Goal: Task Accomplishment & Management: Manage account settings

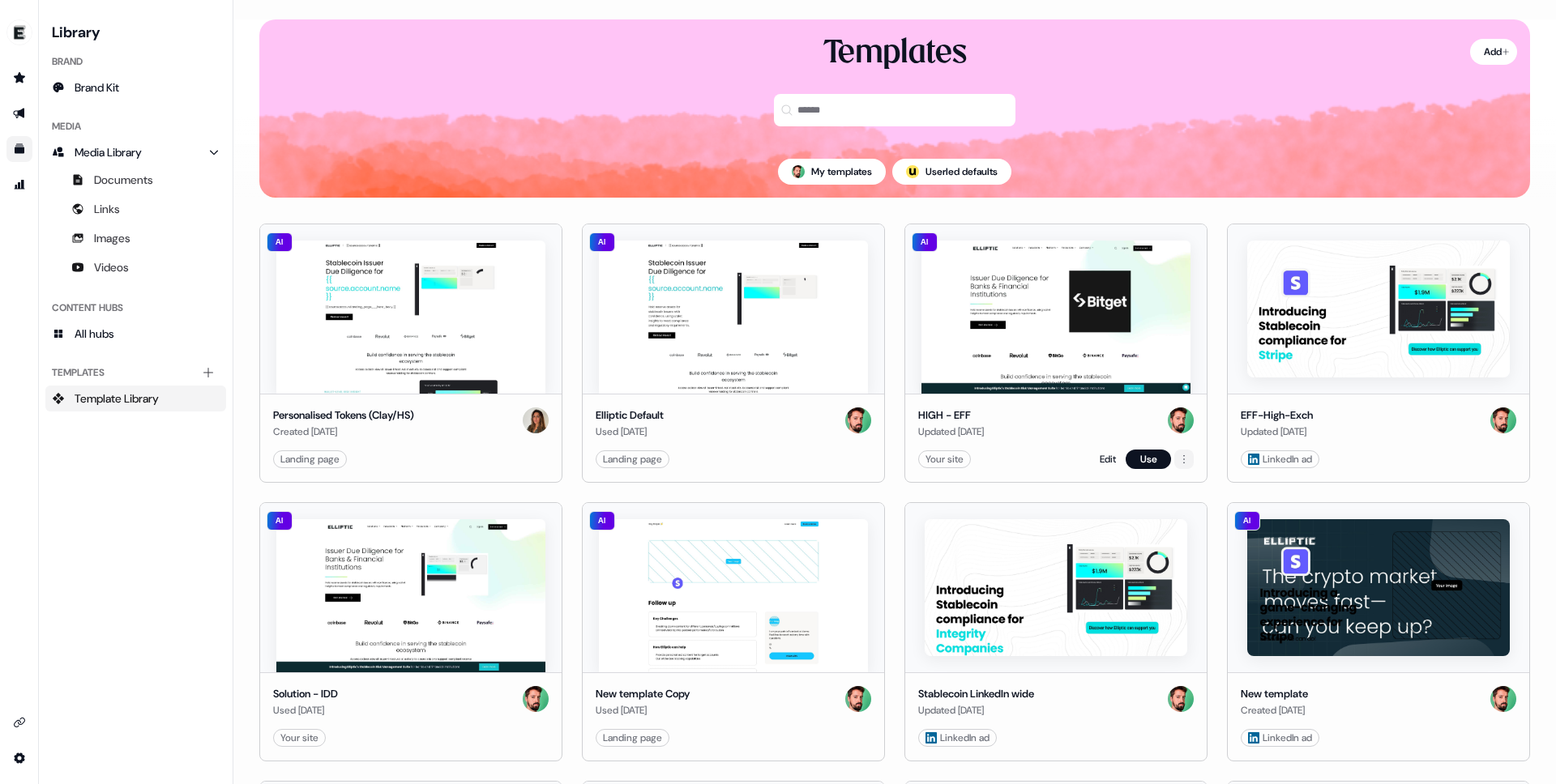
click at [1178, 458] on html "For the best experience switch devices to a bigger screen. Go to [DOMAIN_NAME] …" at bounding box center [778, 392] width 1556 height 784
click at [1091, 365] on html "For the best experience switch devices to a bigger screen. Go to [DOMAIN_NAME] …" at bounding box center [778, 392] width 1556 height 784
click at [1043, 332] on img at bounding box center [1056, 316] width 269 height 153
click at [1150, 460] on button "Use" at bounding box center [1148, 459] width 45 height 19
click at [13, 110] on icon "Go to outbound experience" at bounding box center [19, 113] width 13 height 13
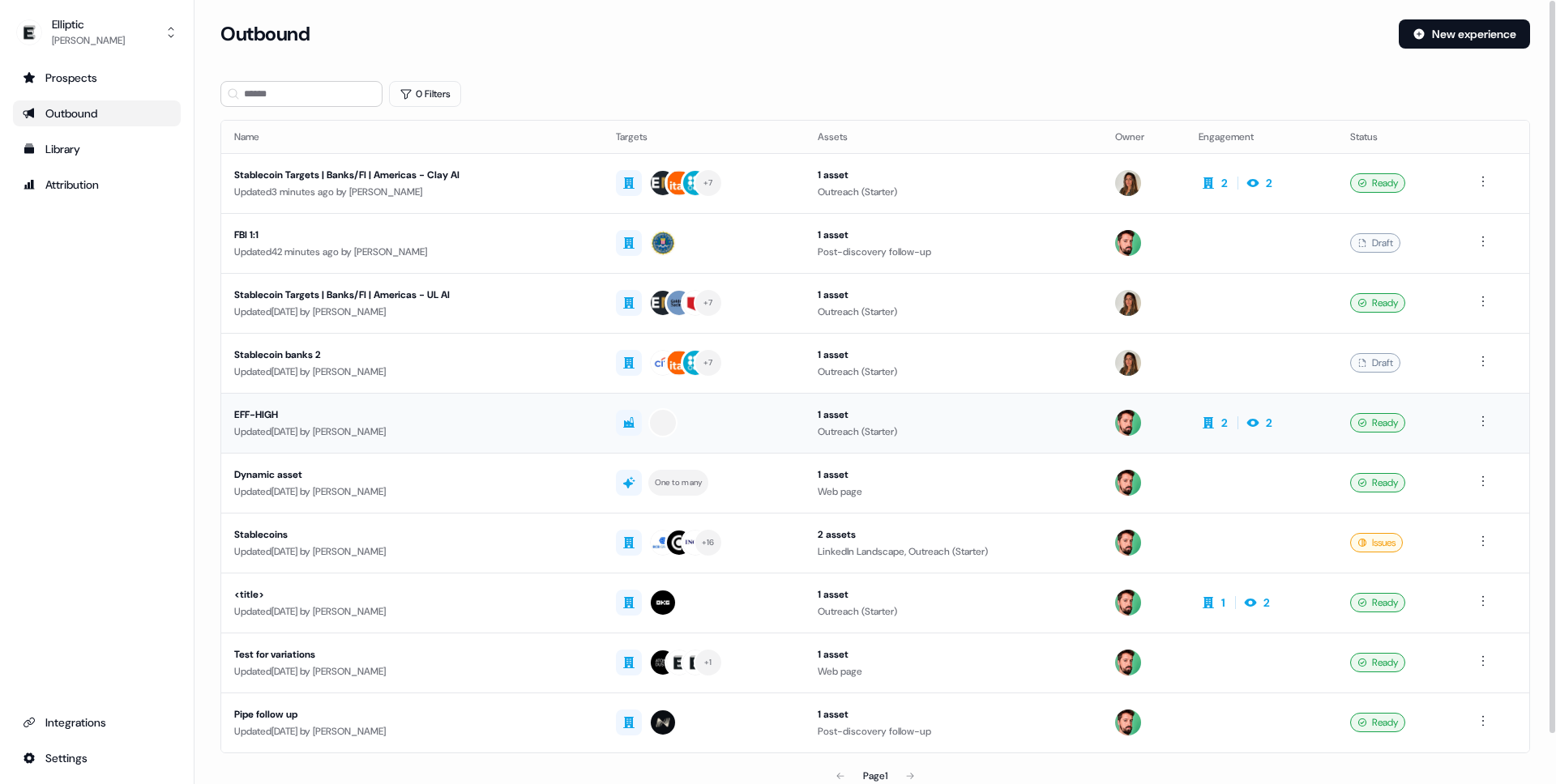
click at [489, 433] on div "Updated [DATE] by [PERSON_NAME]" at bounding box center [411, 431] width 355 height 16
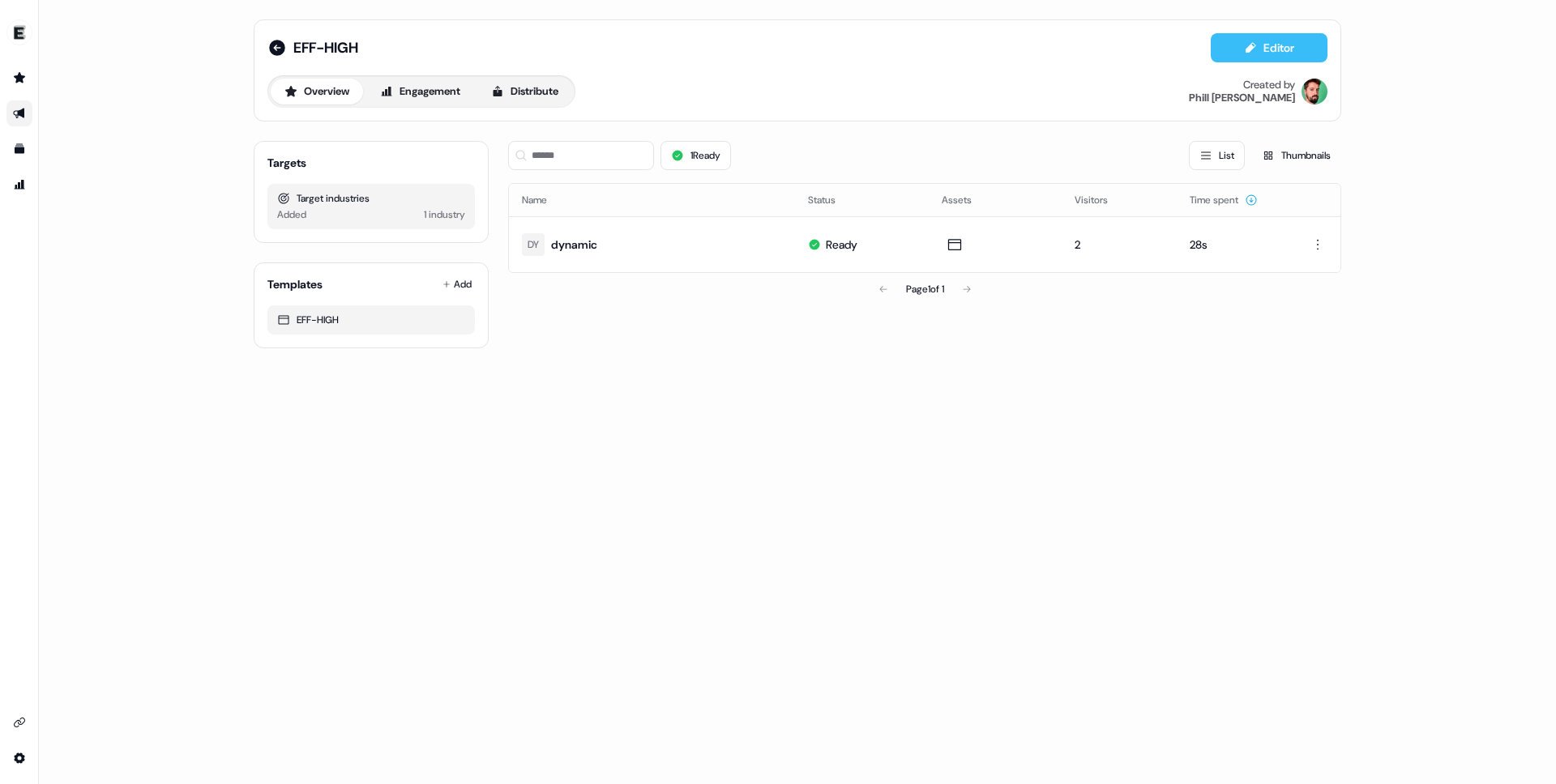
click at [1269, 48] on button "Editor" at bounding box center [1269, 47] width 117 height 29
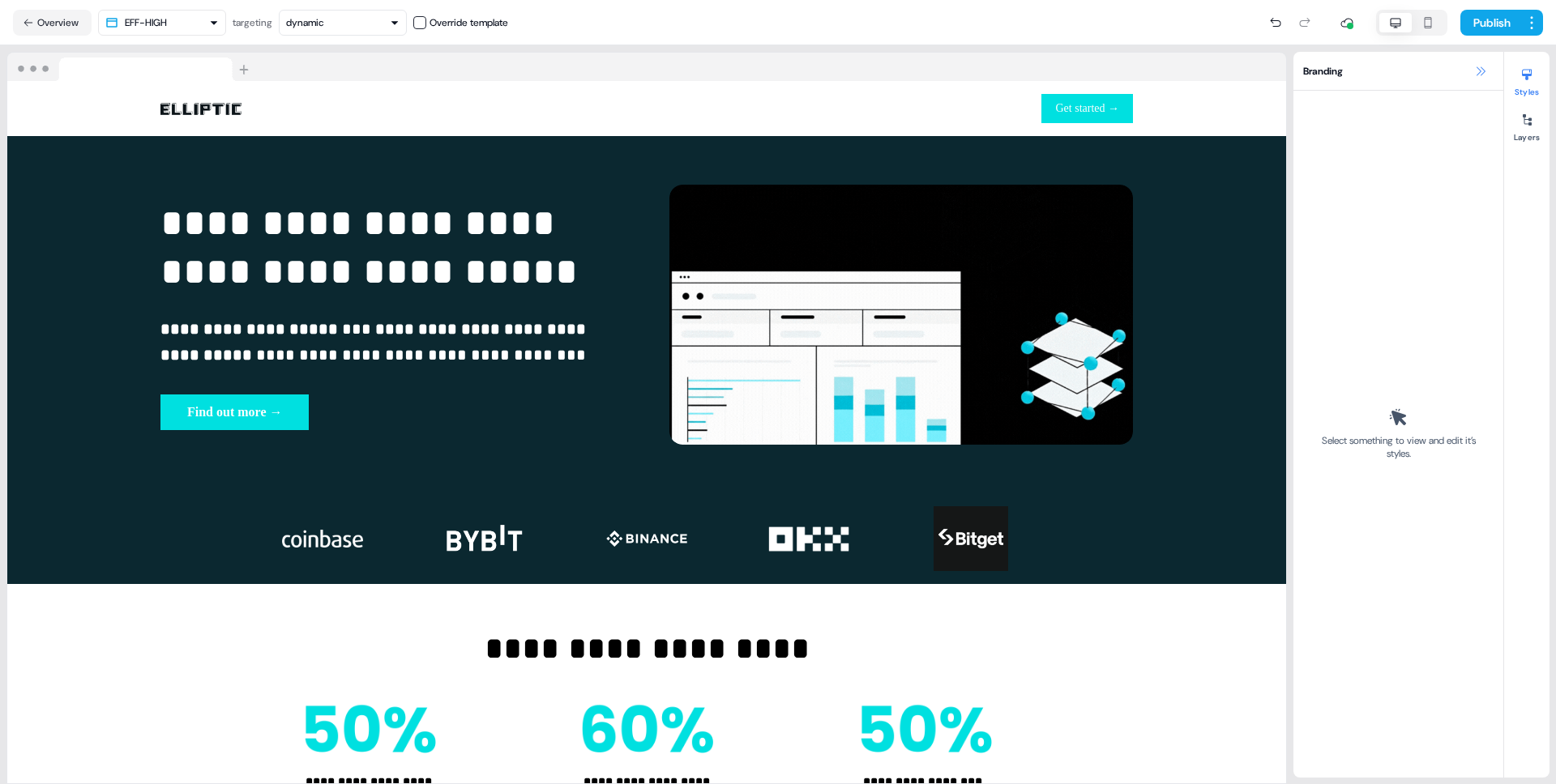
click at [1480, 75] on icon at bounding box center [1481, 71] width 13 height 13
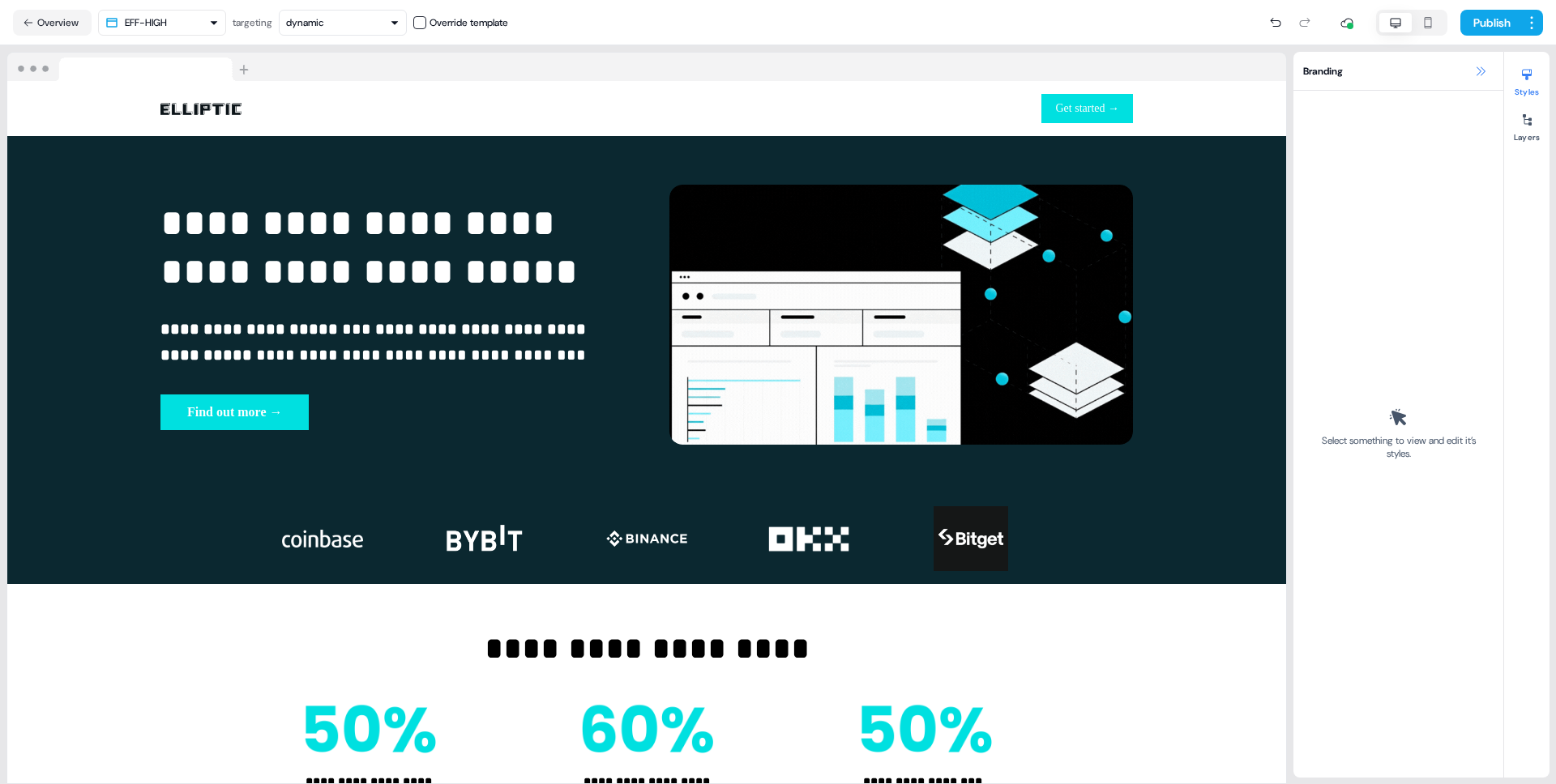
click at [1474, 67] on icon at bounding box center [1481, 71] width 13 height 13
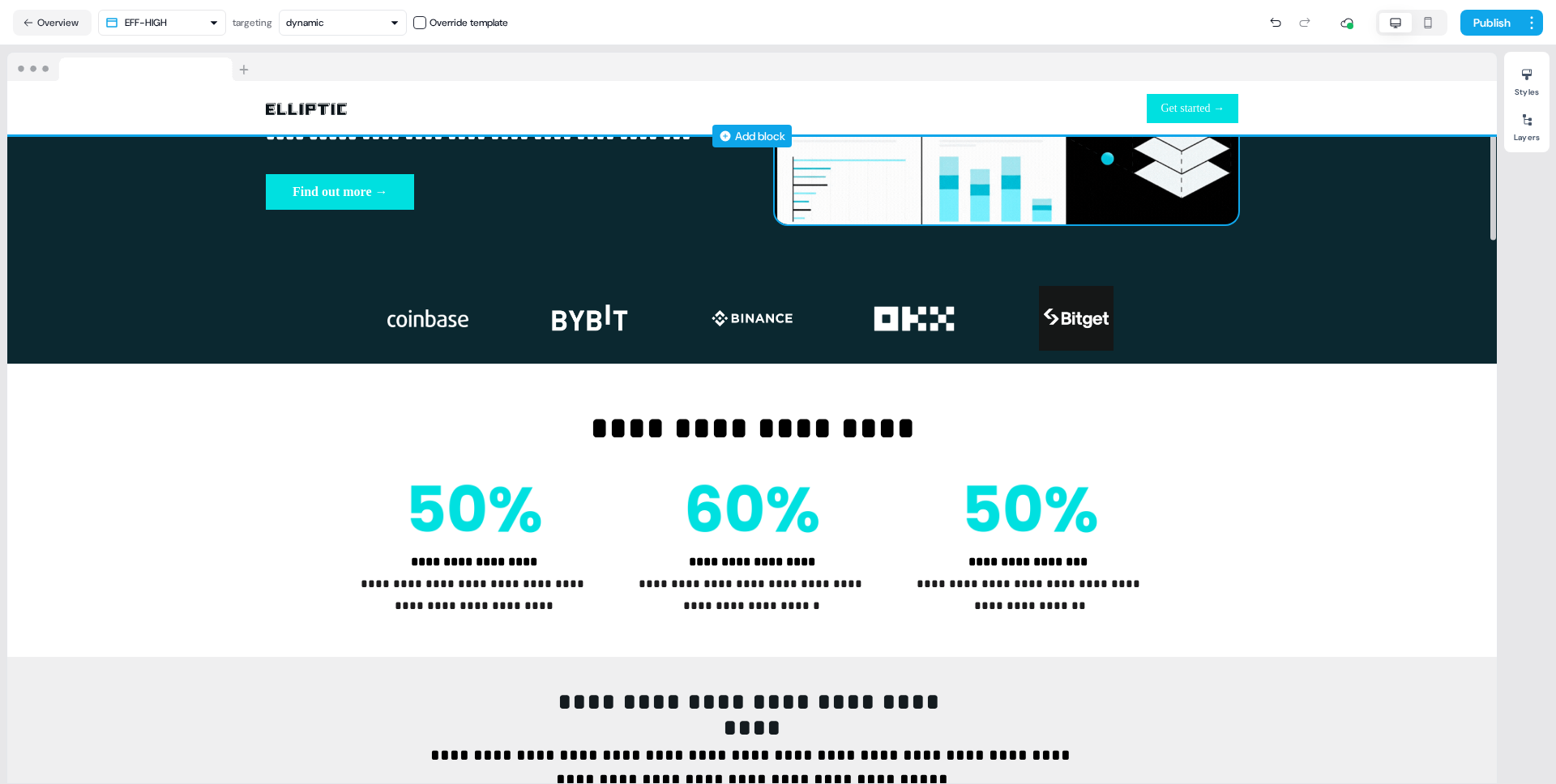
scroll to position [137, 0]
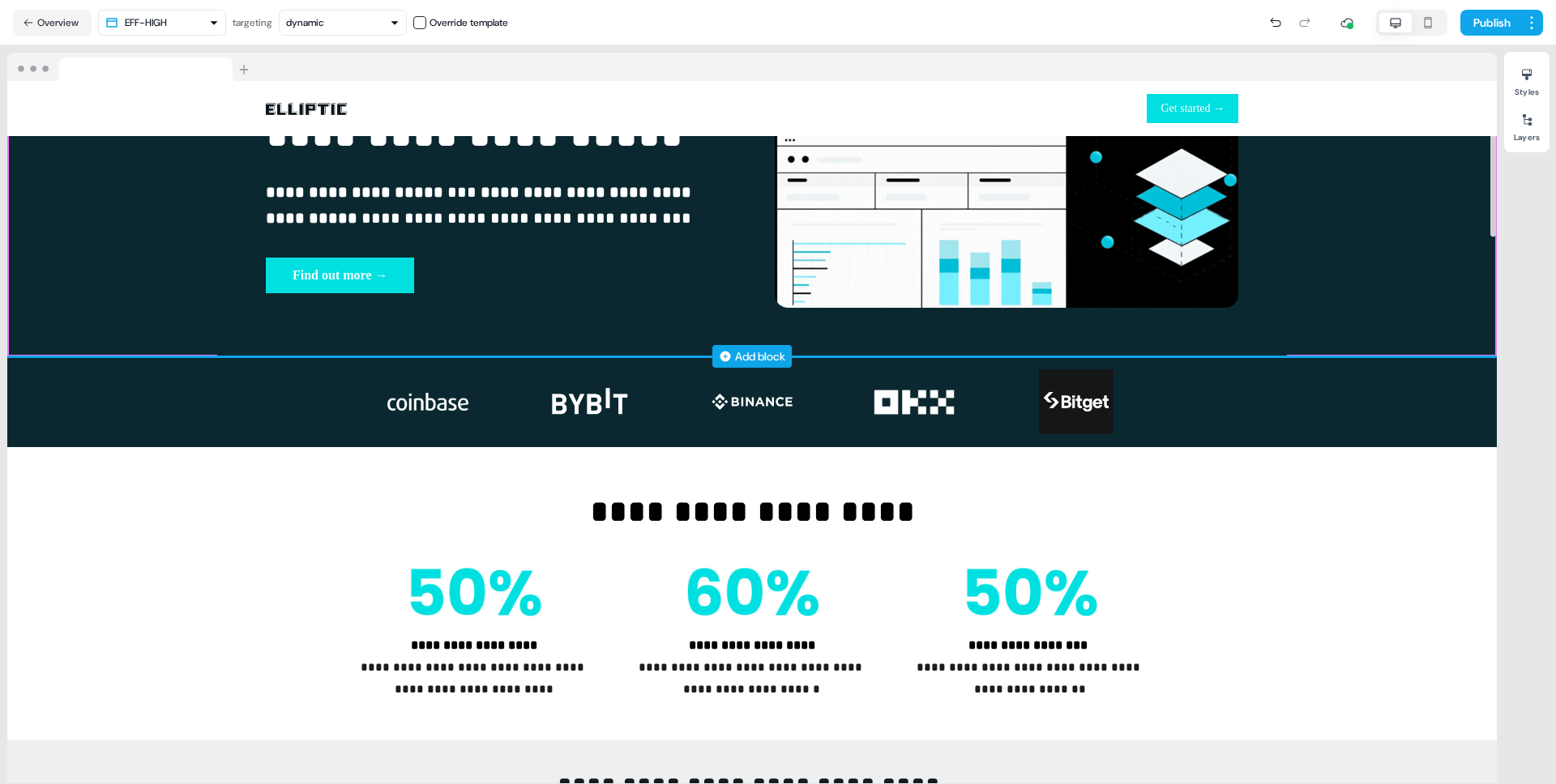
click at [119, 208] on div "**********" at bounding box center [752, 178] width 1489 height 358
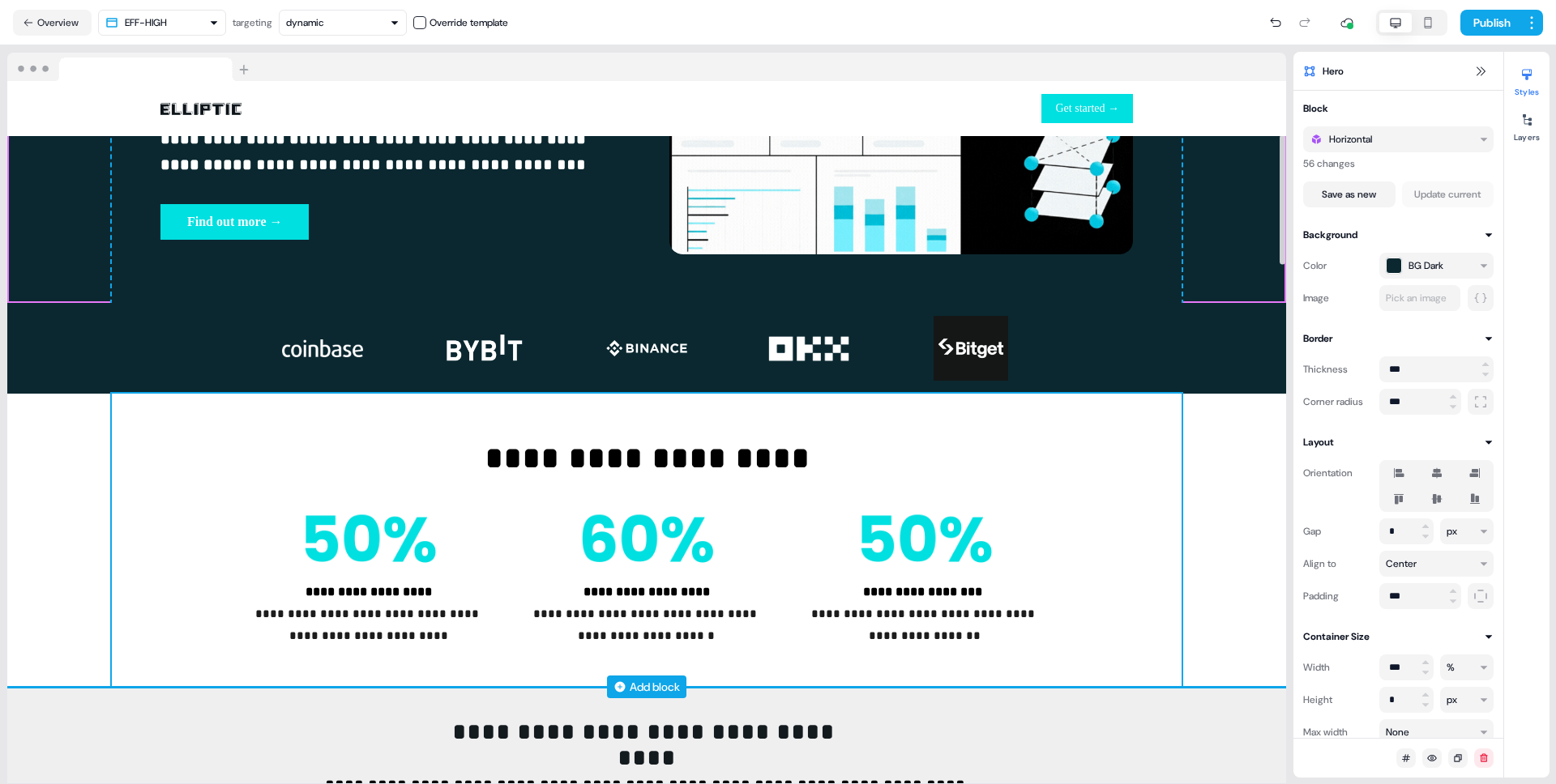
scroll to position [296, 0]
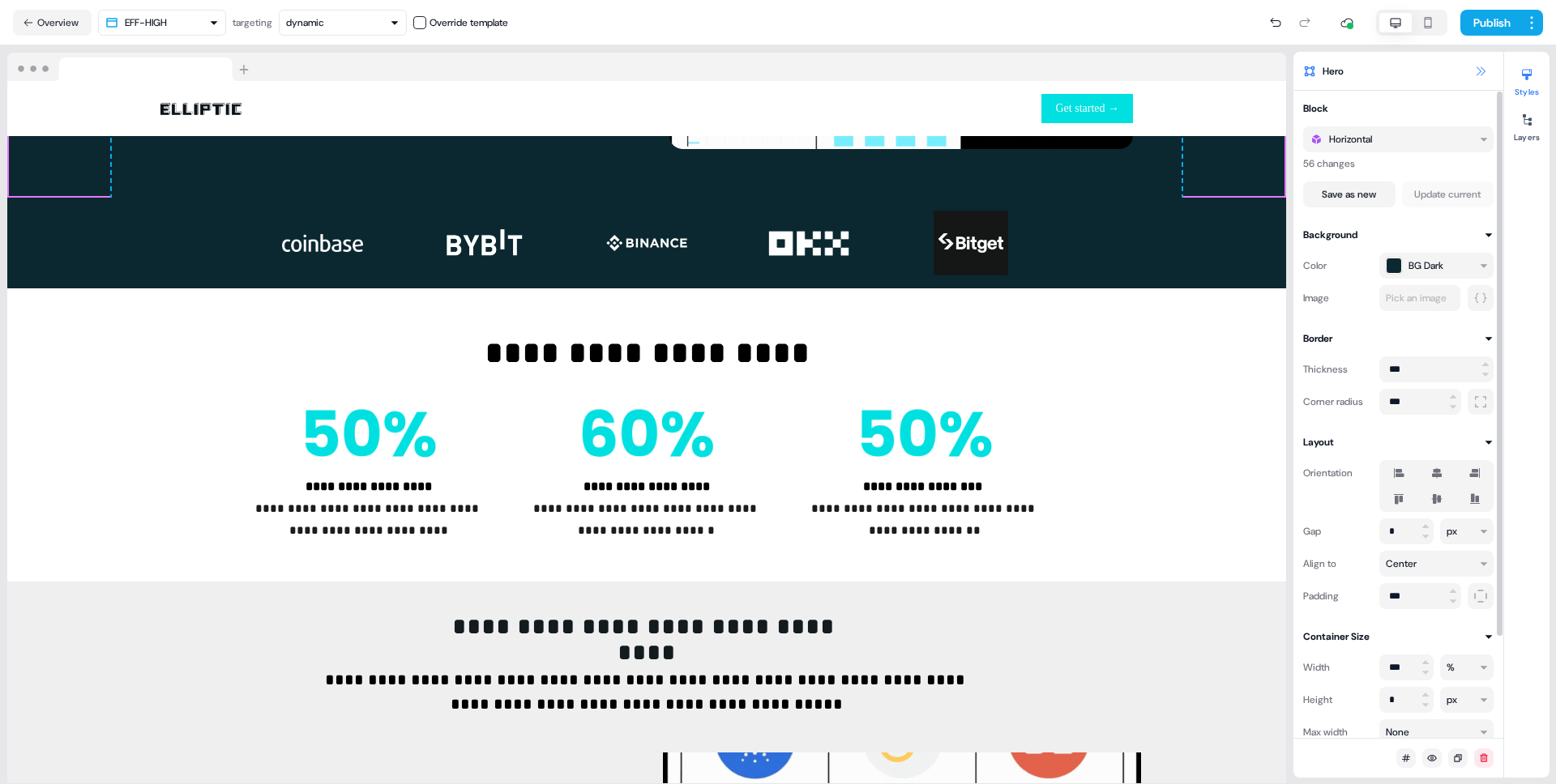
click at [1475, 73] on icon at bounding box center [1481, 71] width 13 height 13
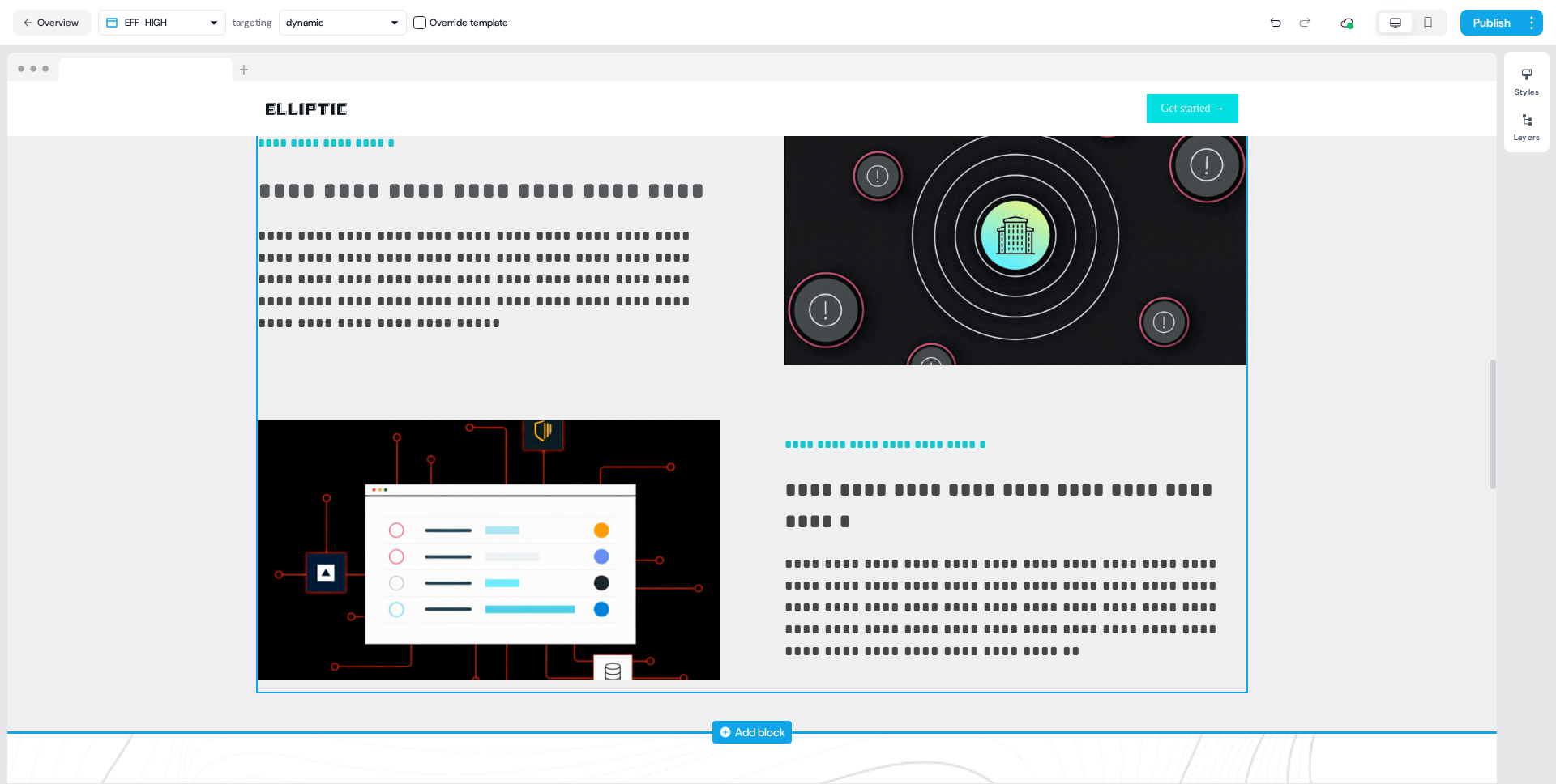
scroll to position [1481, 0]
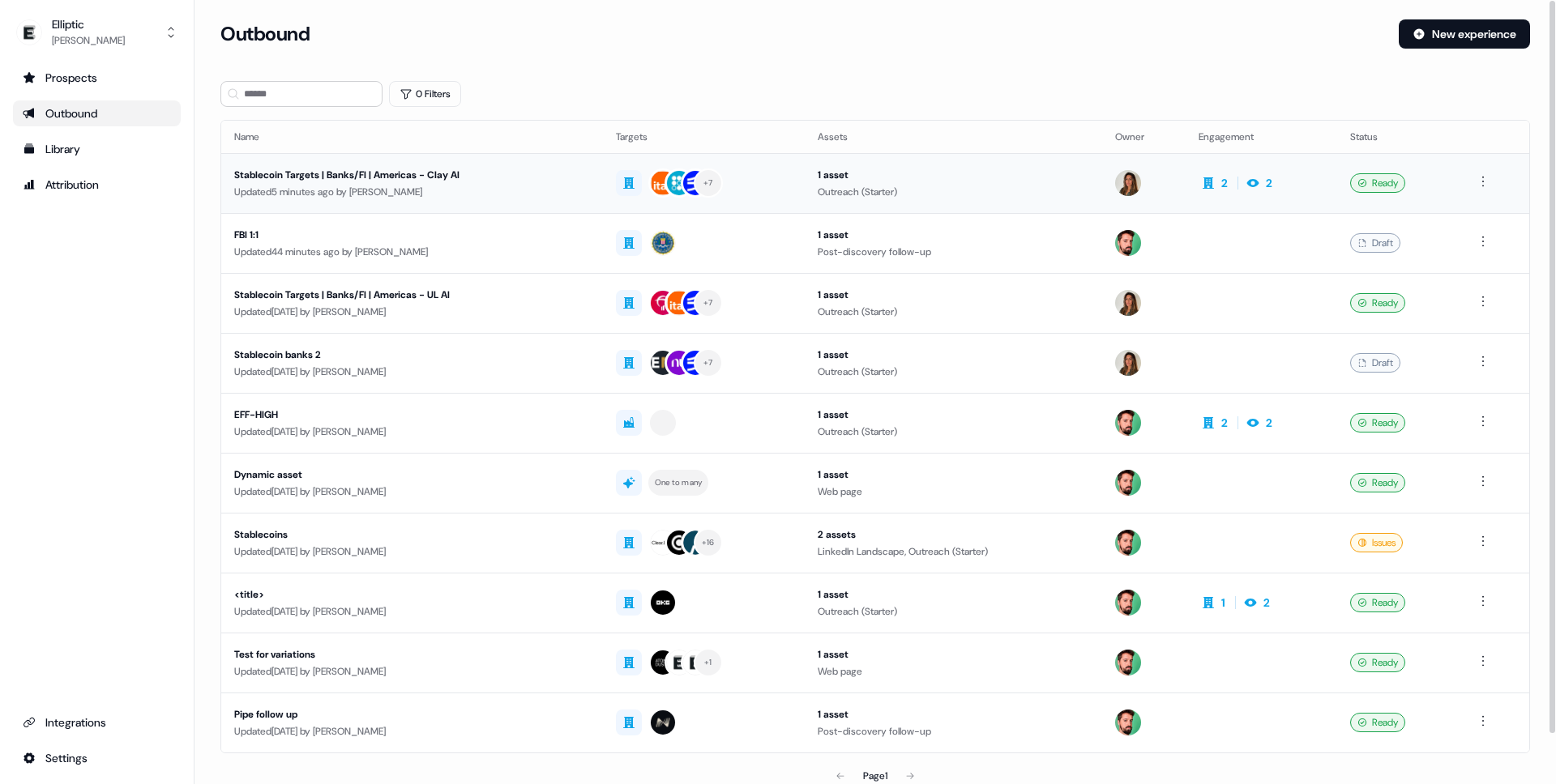
click at [478, 206] on td "Stablecoin Targets | Banks/FI | Americas - Clay AI Updated 5 minutes ago by [PE…" at bounding box center [411, 183] width 381 height 60
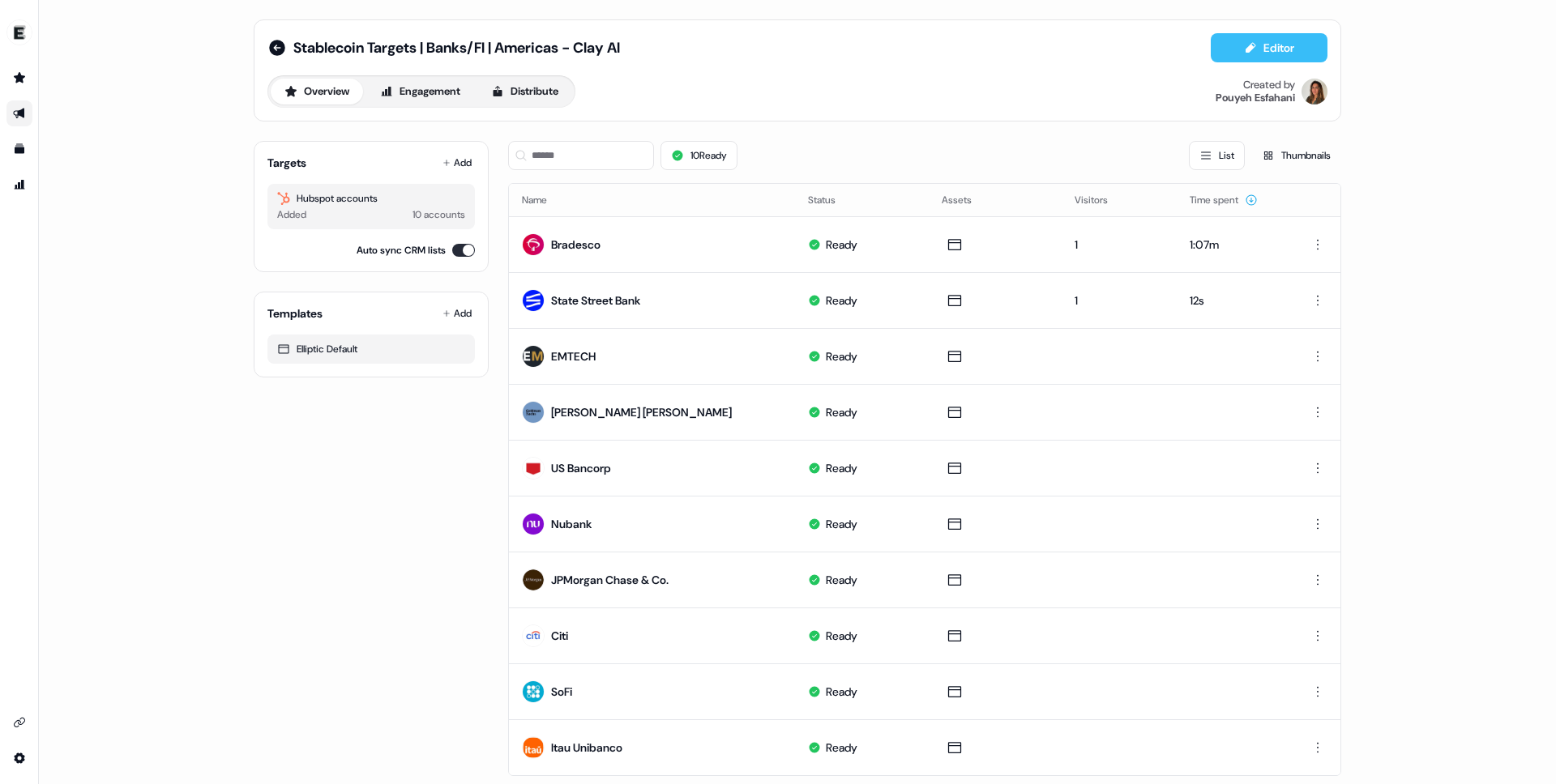
click at [1303, 38] on button "Editor" at bounding box center [1269, 47] width 117 height 29
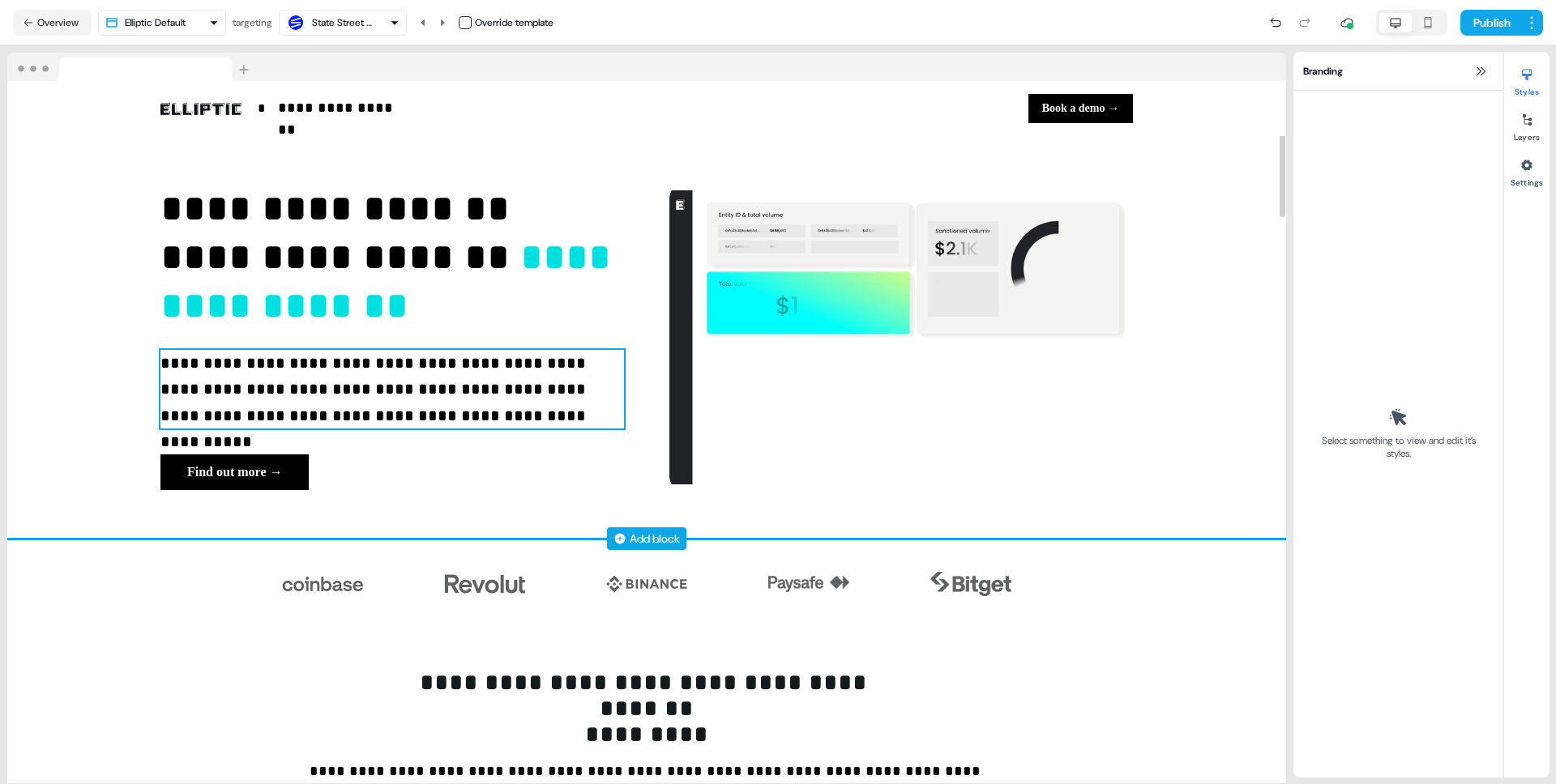
click at [333, 365] on p "**********" at bounding box center [392, 390] width 464 height 80
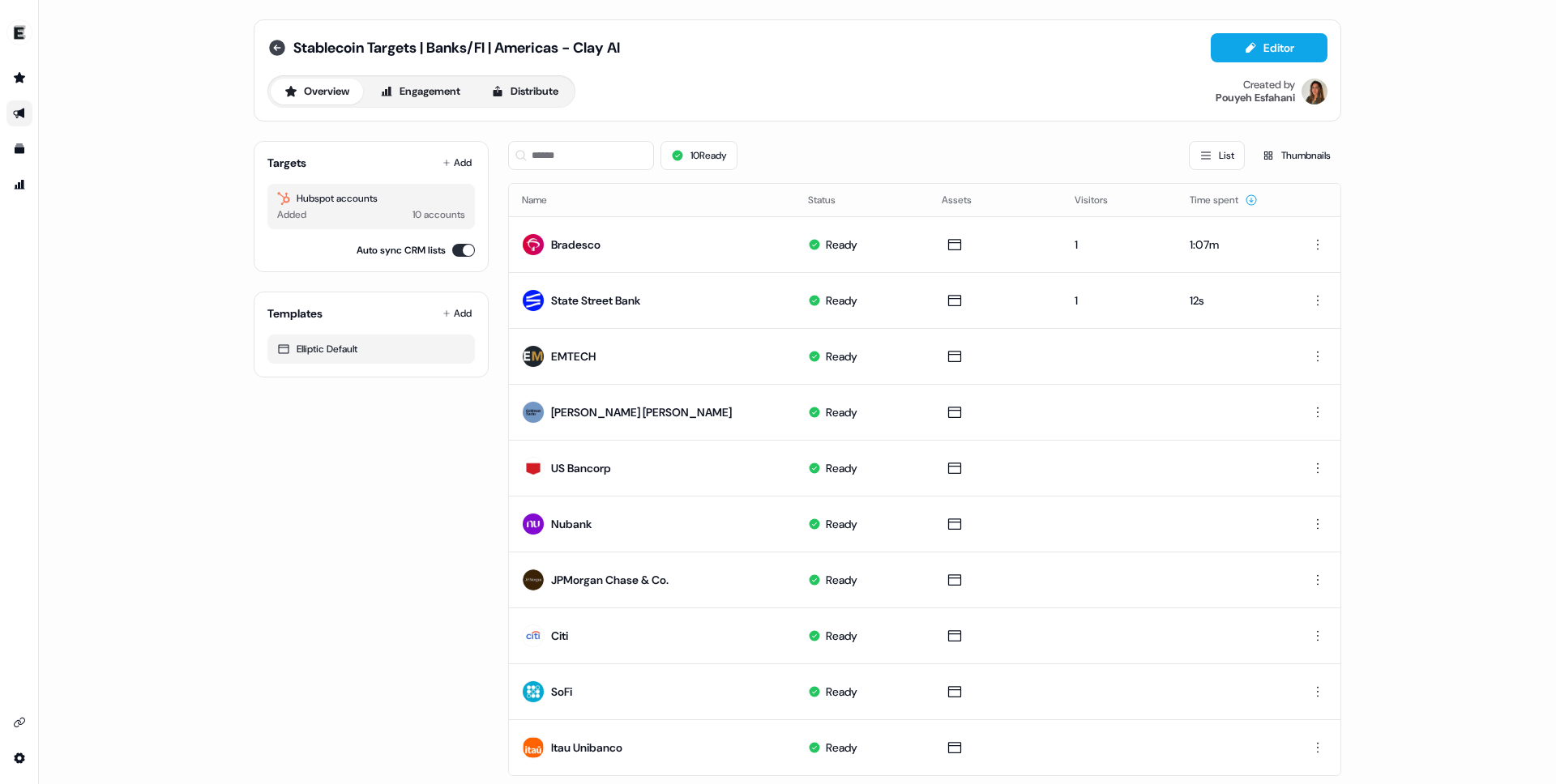
click at [270, 47] on icon at bounding box center [276, 47] width 16 height 16
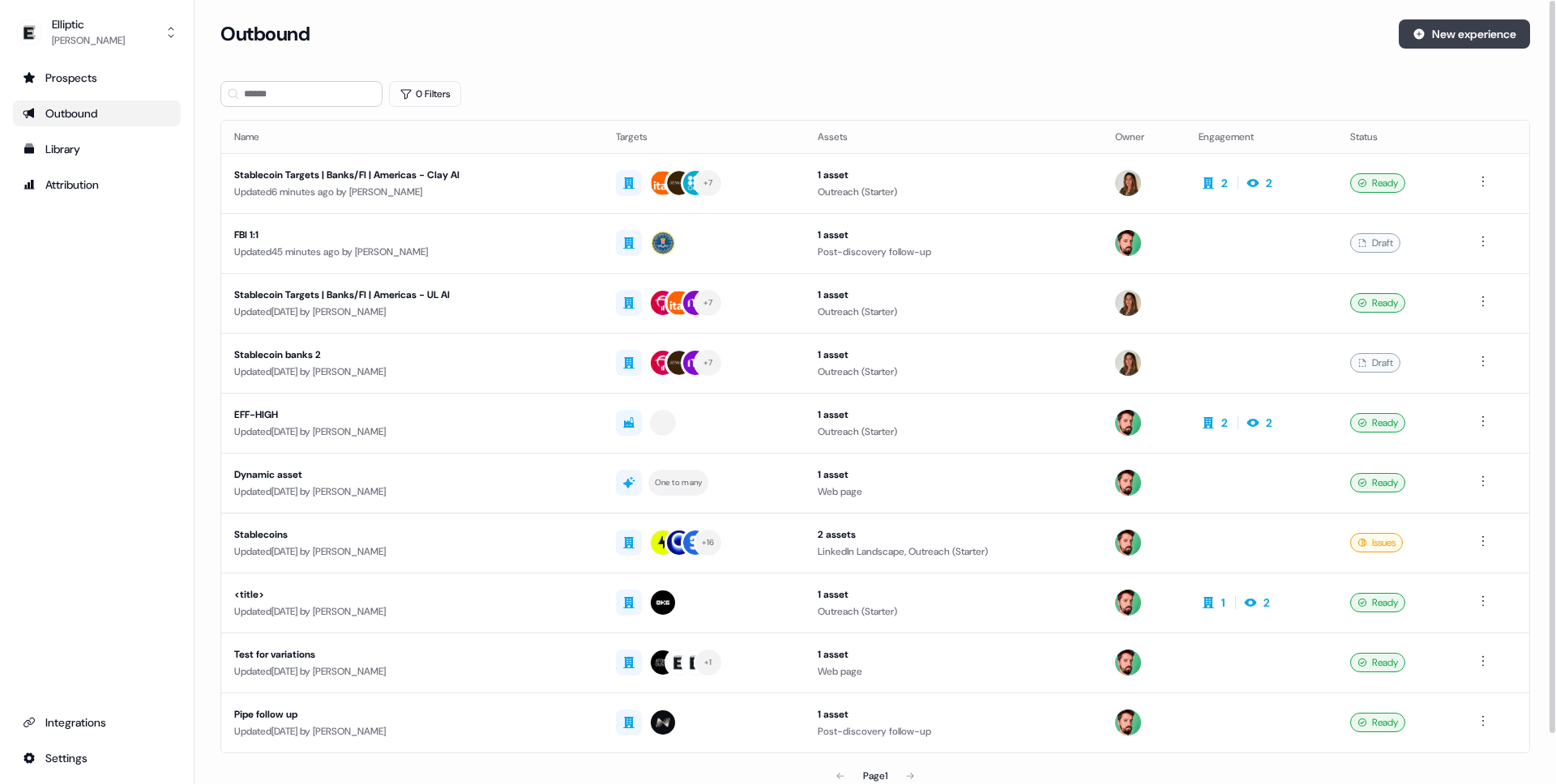
click at [1468, 35] on button "New experience" at bounding box center [1464, 33] width 131 height 29
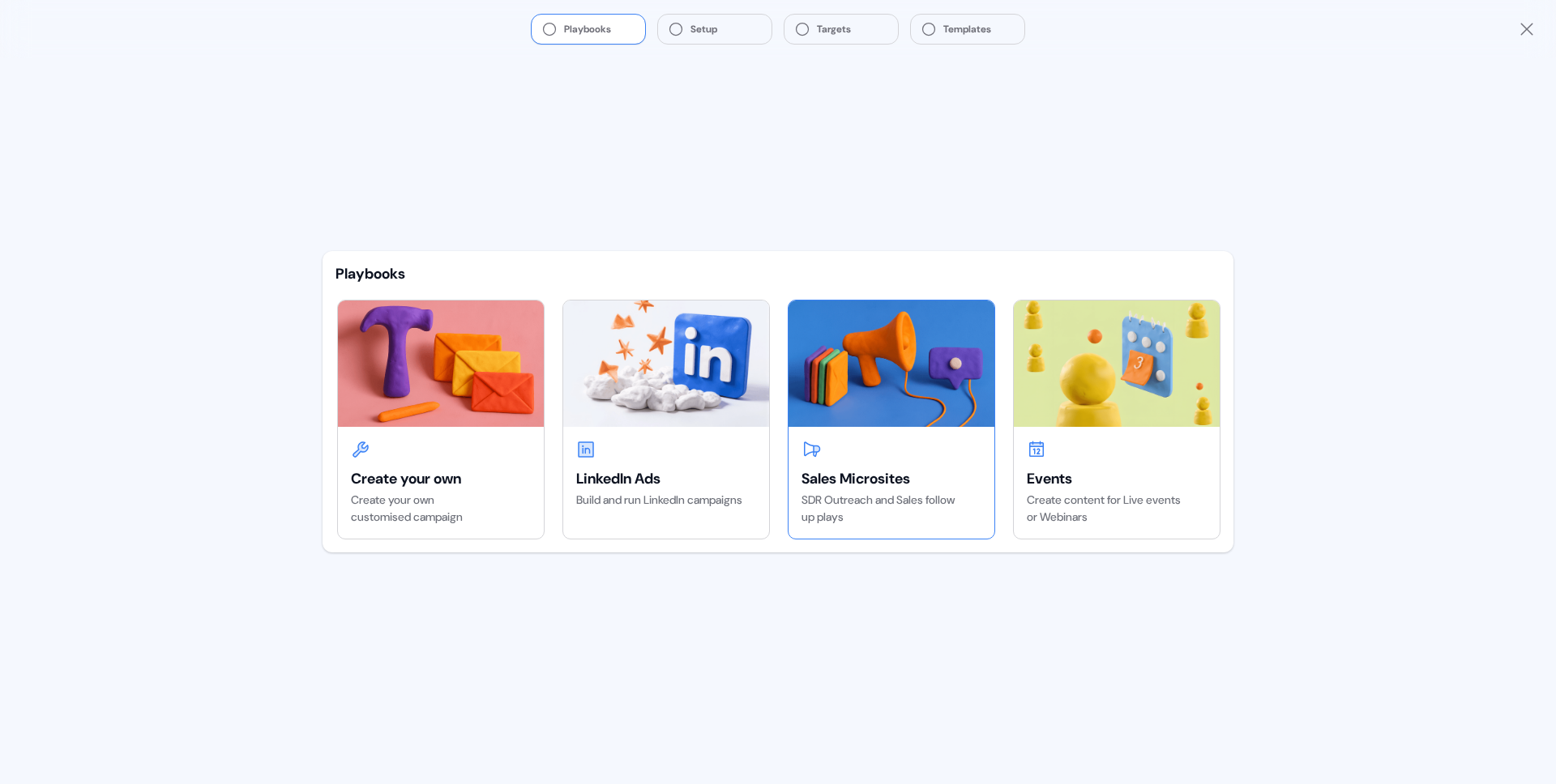
click at [877, 366] on img at bounding box center [892, 364] width 206 height 126
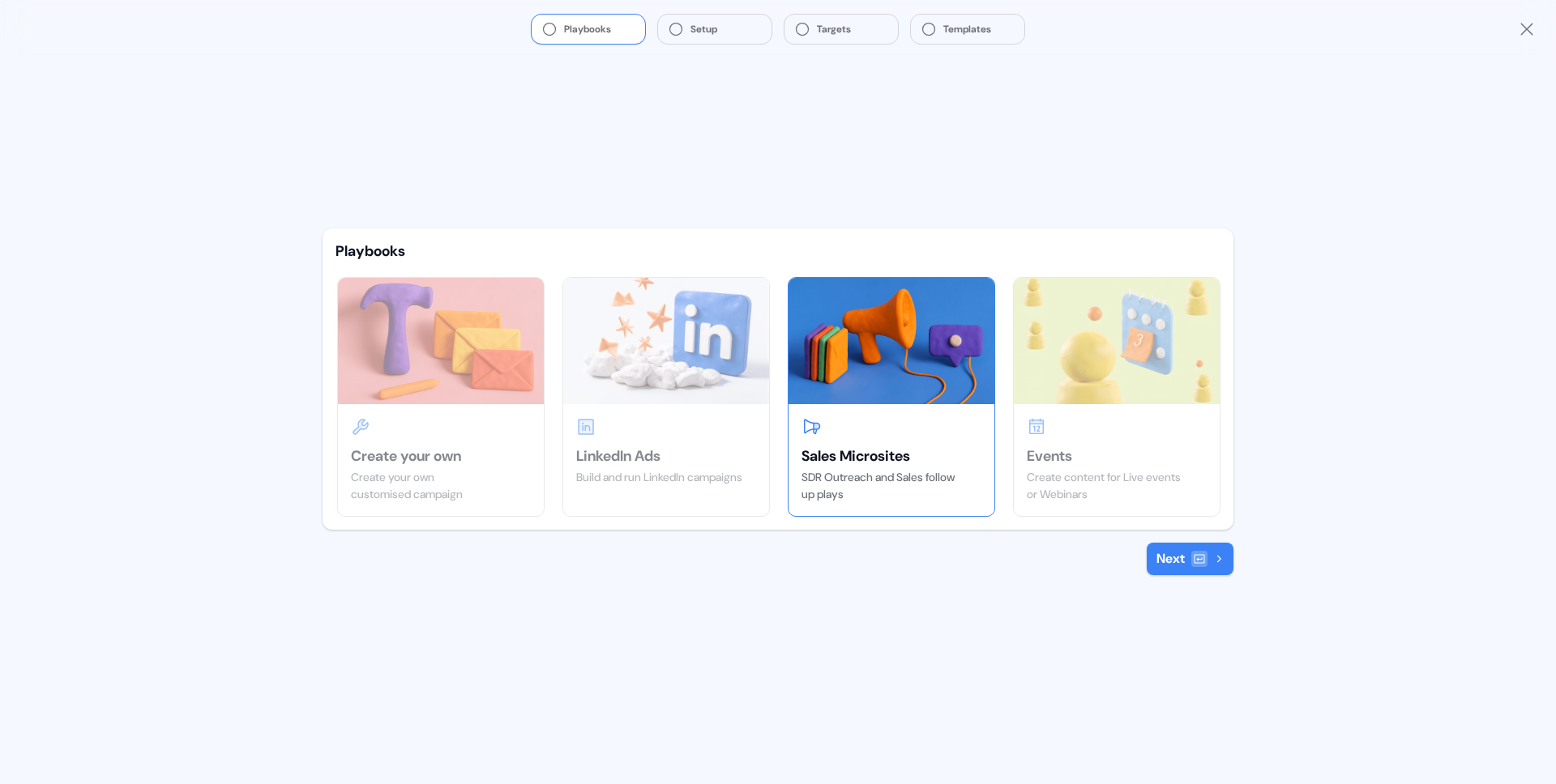
click at [1215, 559] on icon at bounding box center [1218, 559] width 9 height 9
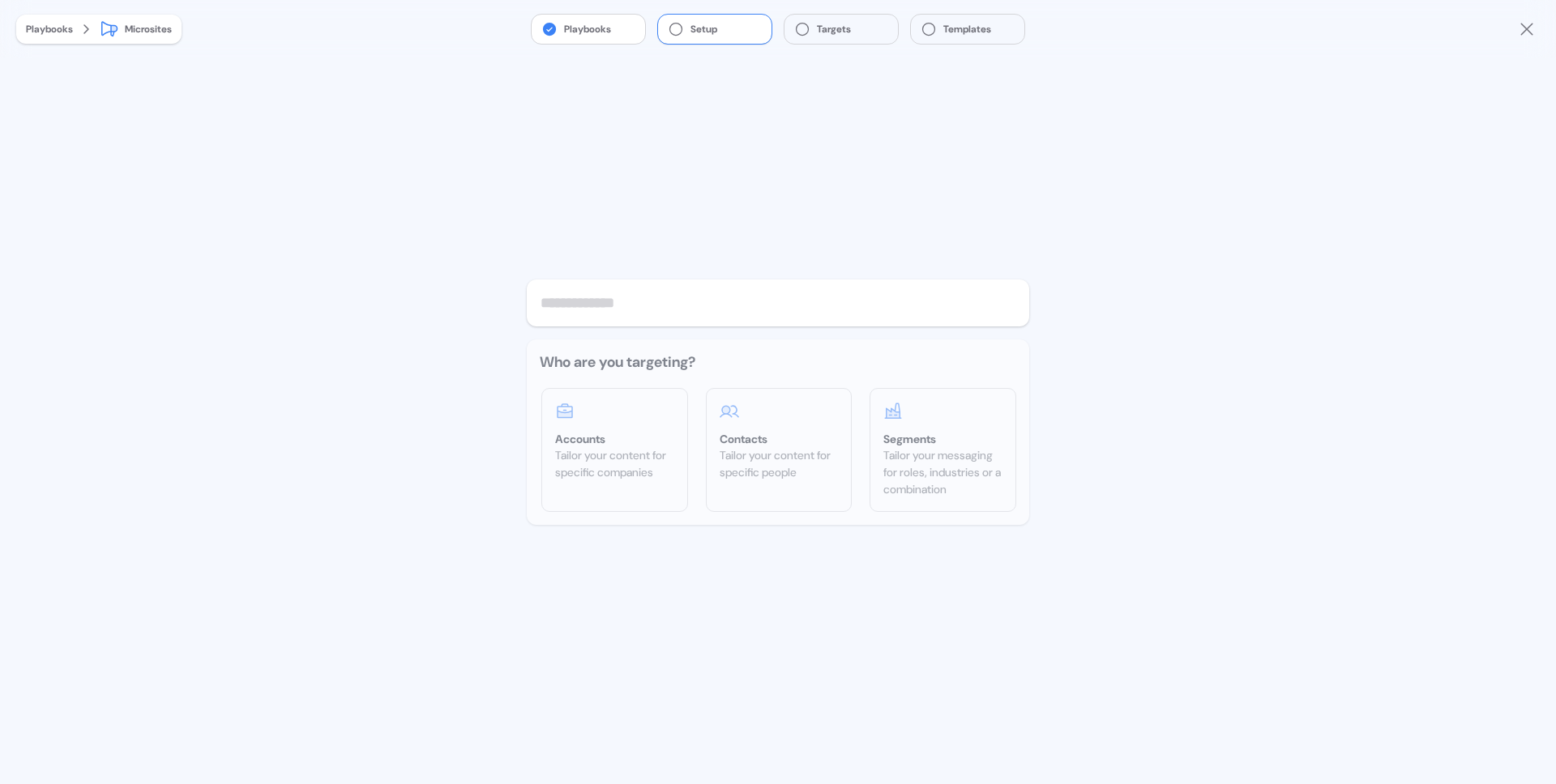
click at [675, 302] on input "text" at bounding box center [778, 302] width 503 height 47
type input "**********"
click at [598, 443] on div "Accounts" at bounding box center [614, 439] width 119 height 16
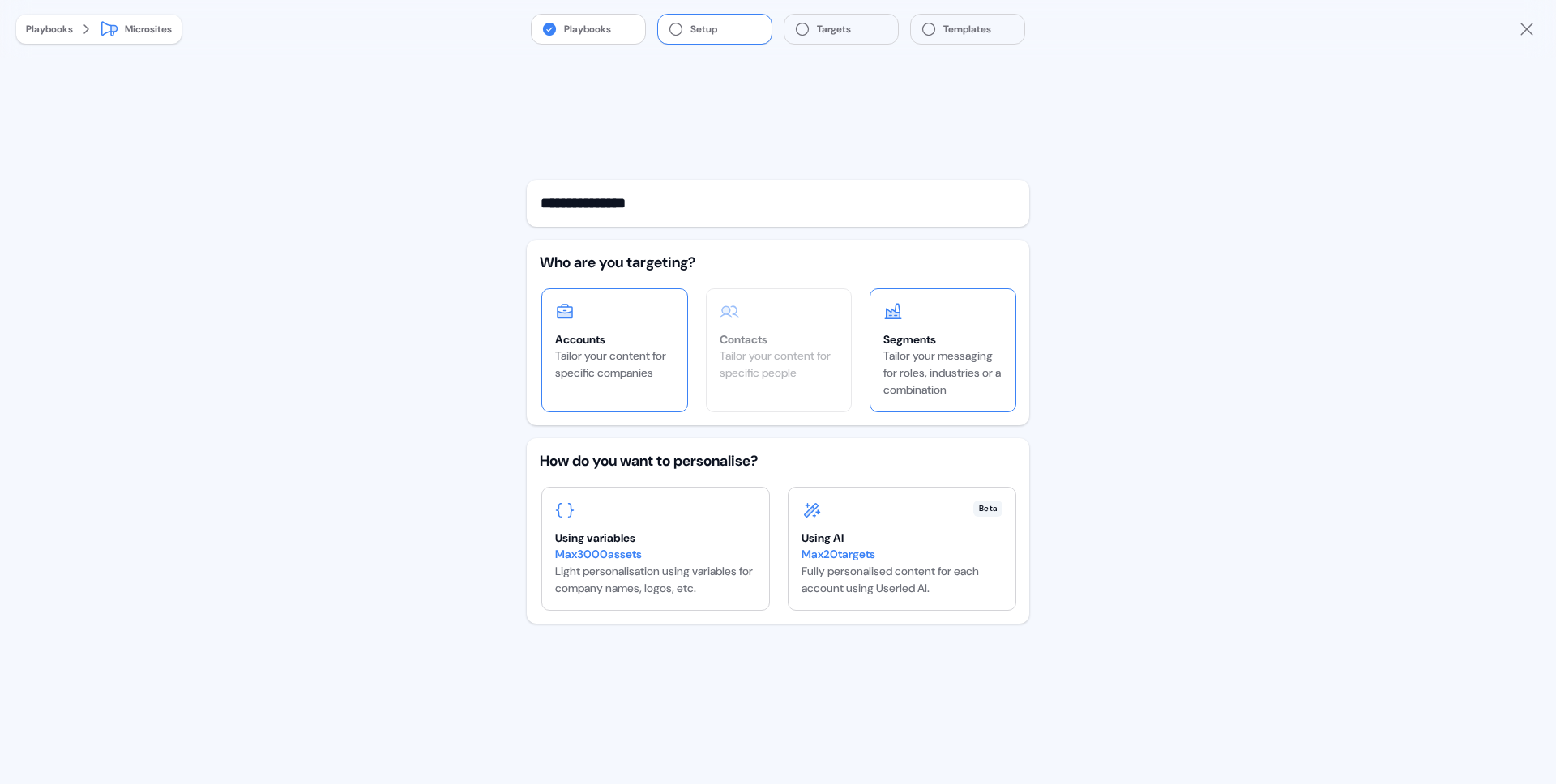
click at [956, 368] on div "Tailor your messaging for roles, industries or a combination" at bounding box center [943, 373] width 119 height 51
click at [869, 531] on div "Using AI" at bounding box center [902, 537] width 201 height 16
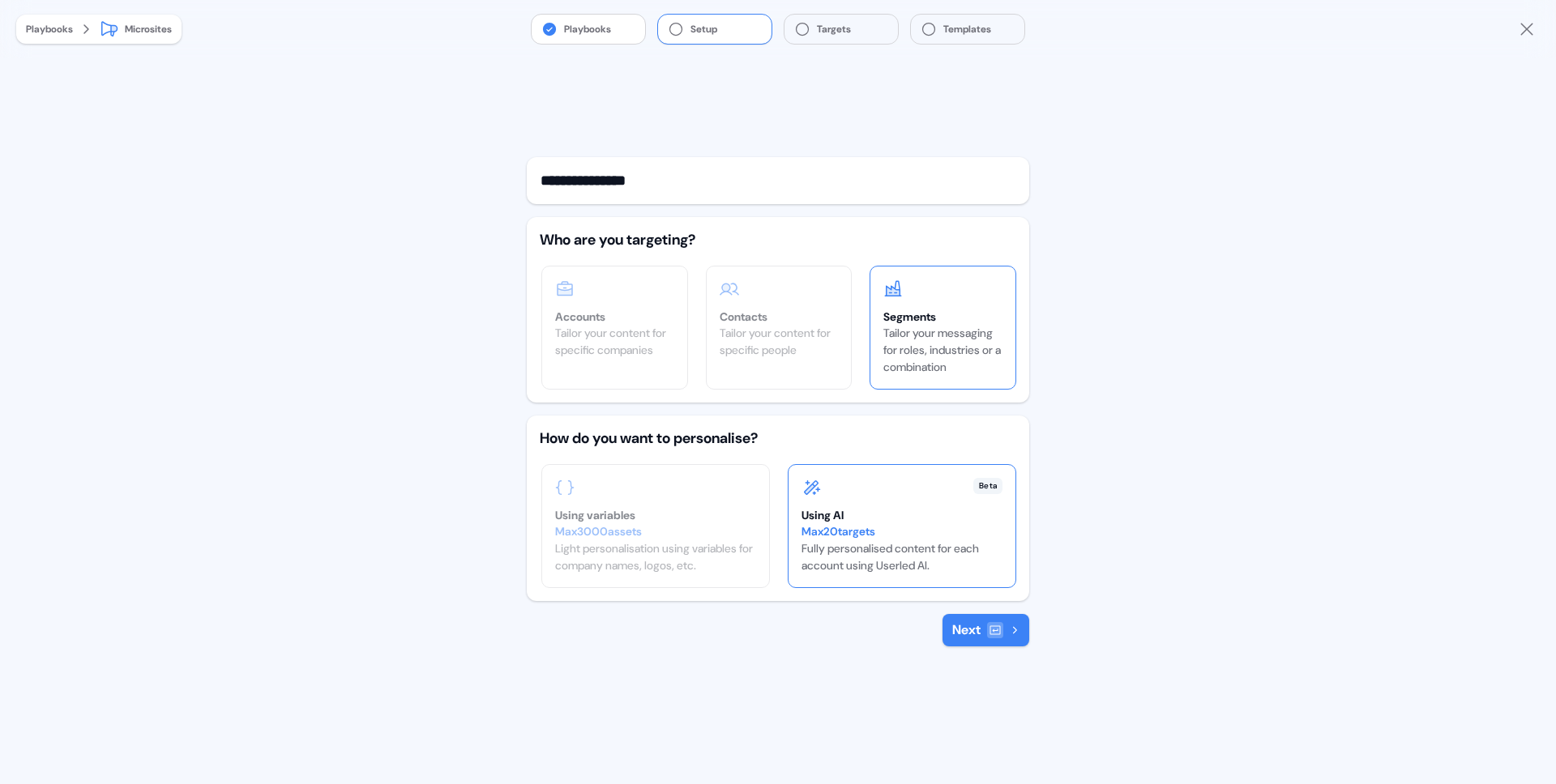
click at [998, 623] on div at bounding box center [995, 630] width 16 height 16
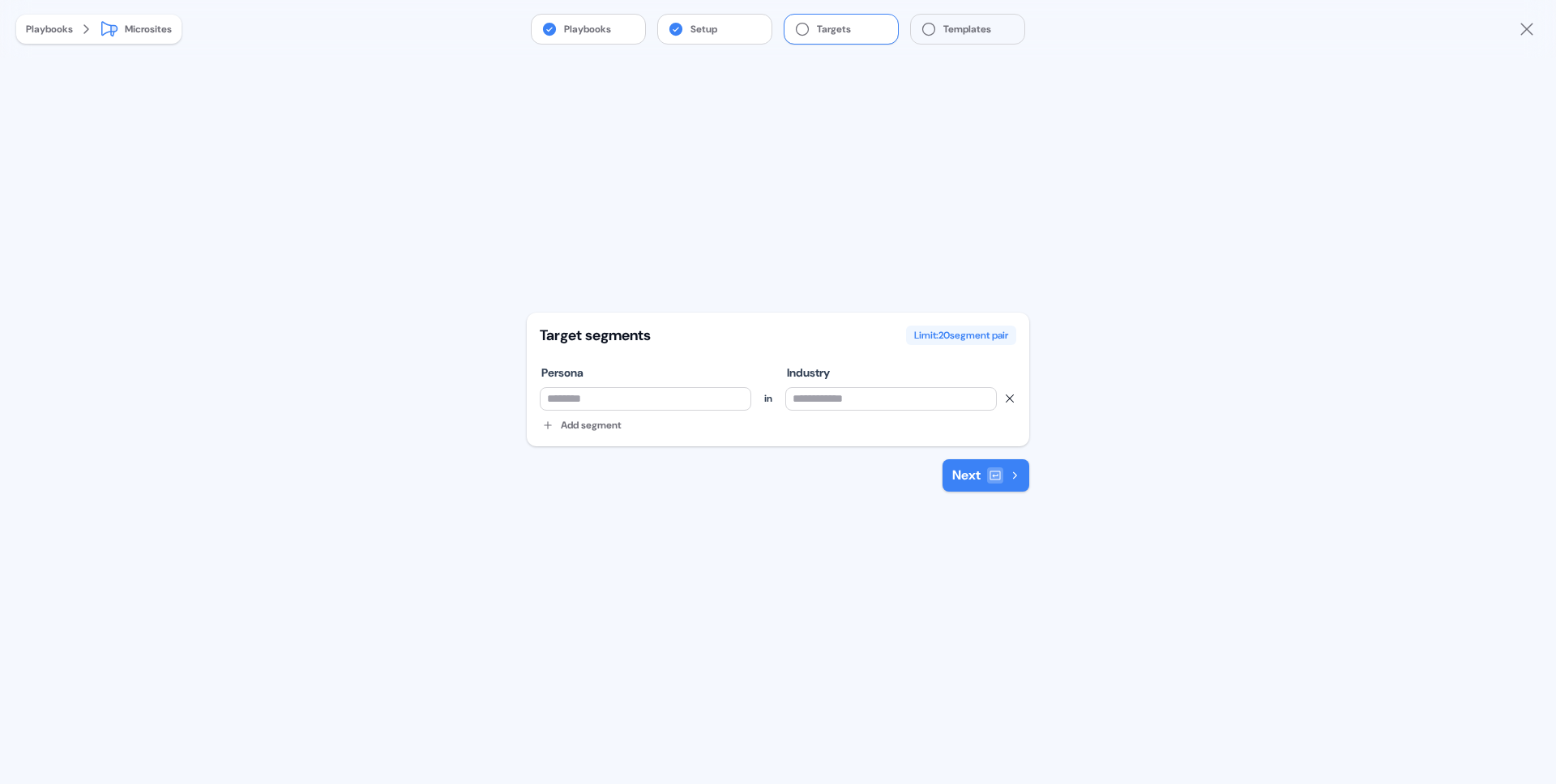
click at [628, 404] on input at bounding box center [646, 398] width 212 height 23
click at [598, 433] on button "Add segment" at bounding box center [582, 425] width 79 height 16
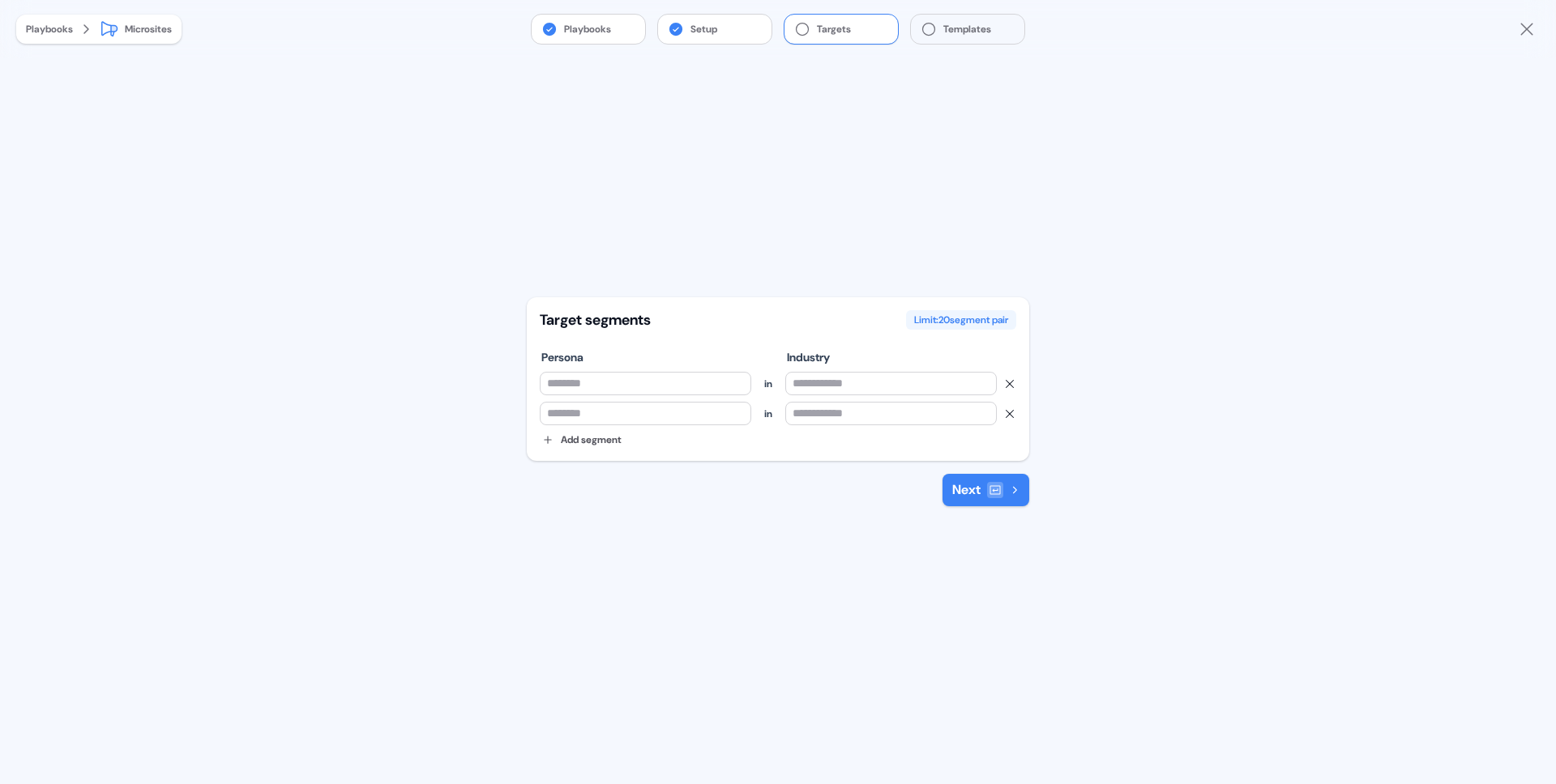
click at [601, 443] on button "Add segment" at bounding box center [582, 440] width 79 height 16
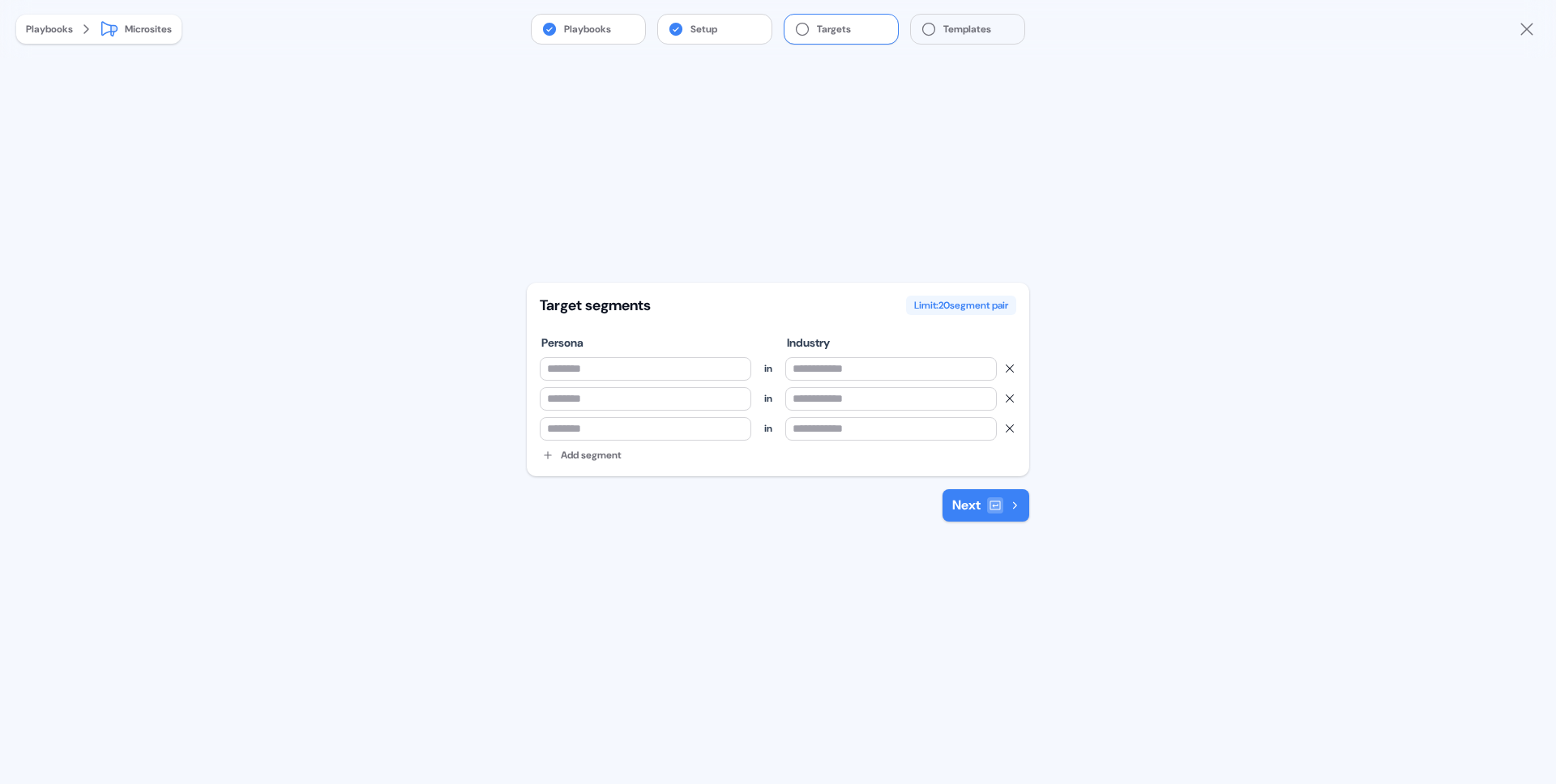
click at [871, 372] on input at bounding box center [891, 368] width 212 height 23
drag, startPoint x: 559, startPoint y: 379, endPoint x: 611, endPoint y: 428, distance: 71.4
click at [559, 379] on input at bounding box center [646, 368] width 212 height 23
click at [616, 425] on input at bounding box center [646, 429] width 212 height 23
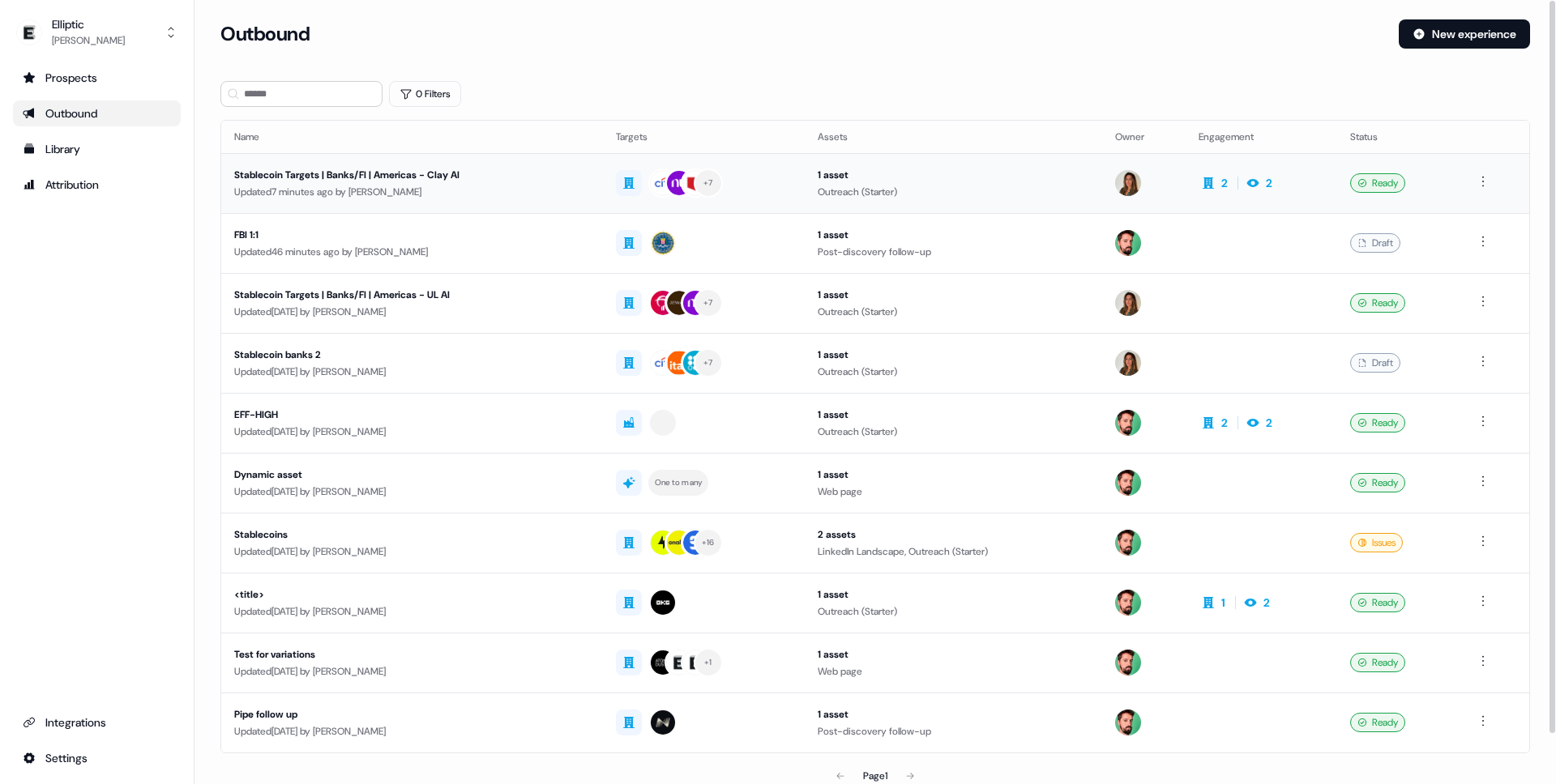
click at [1012, 189] on div "Outreach (Starter)" at bounding box center [953, 191] width 272 height 16
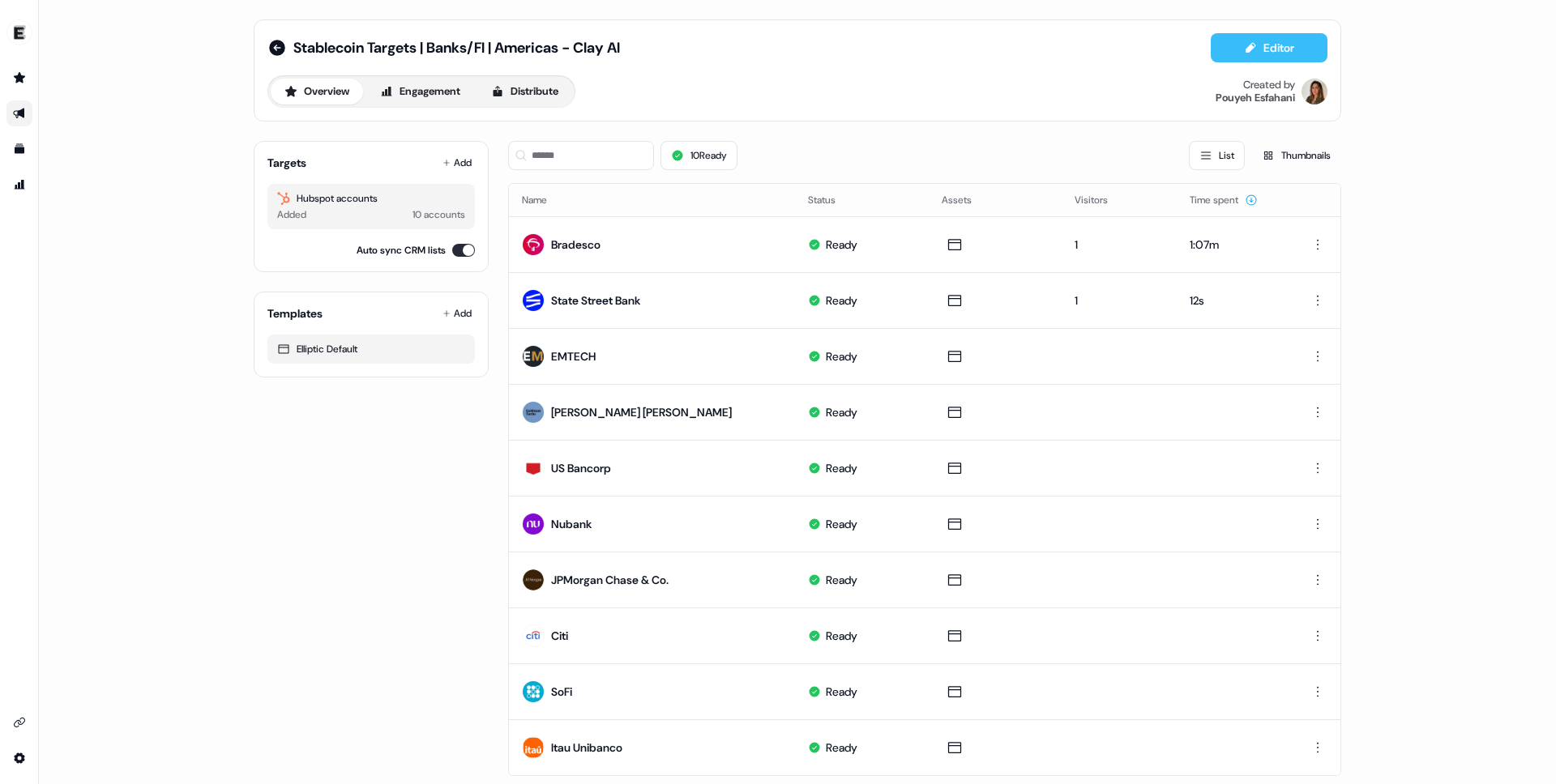
click at [1284, 42] on button "Editor" at bounding box center [1269, 47] width 117 height 29
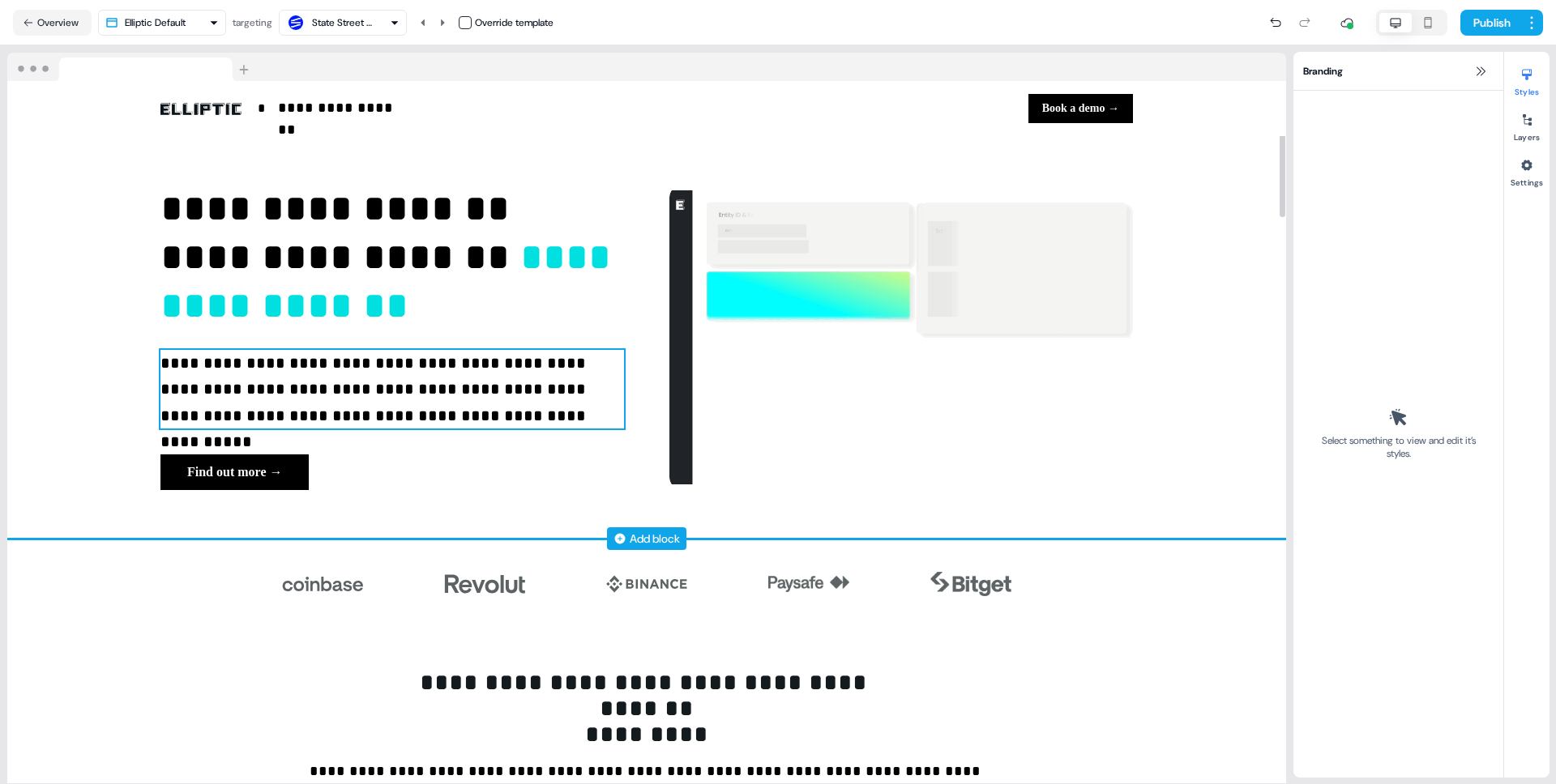
drag, startPoint x: 317, startPoint y: 337, endPoint x: 592, endPoint y: 314, distance: 276.0
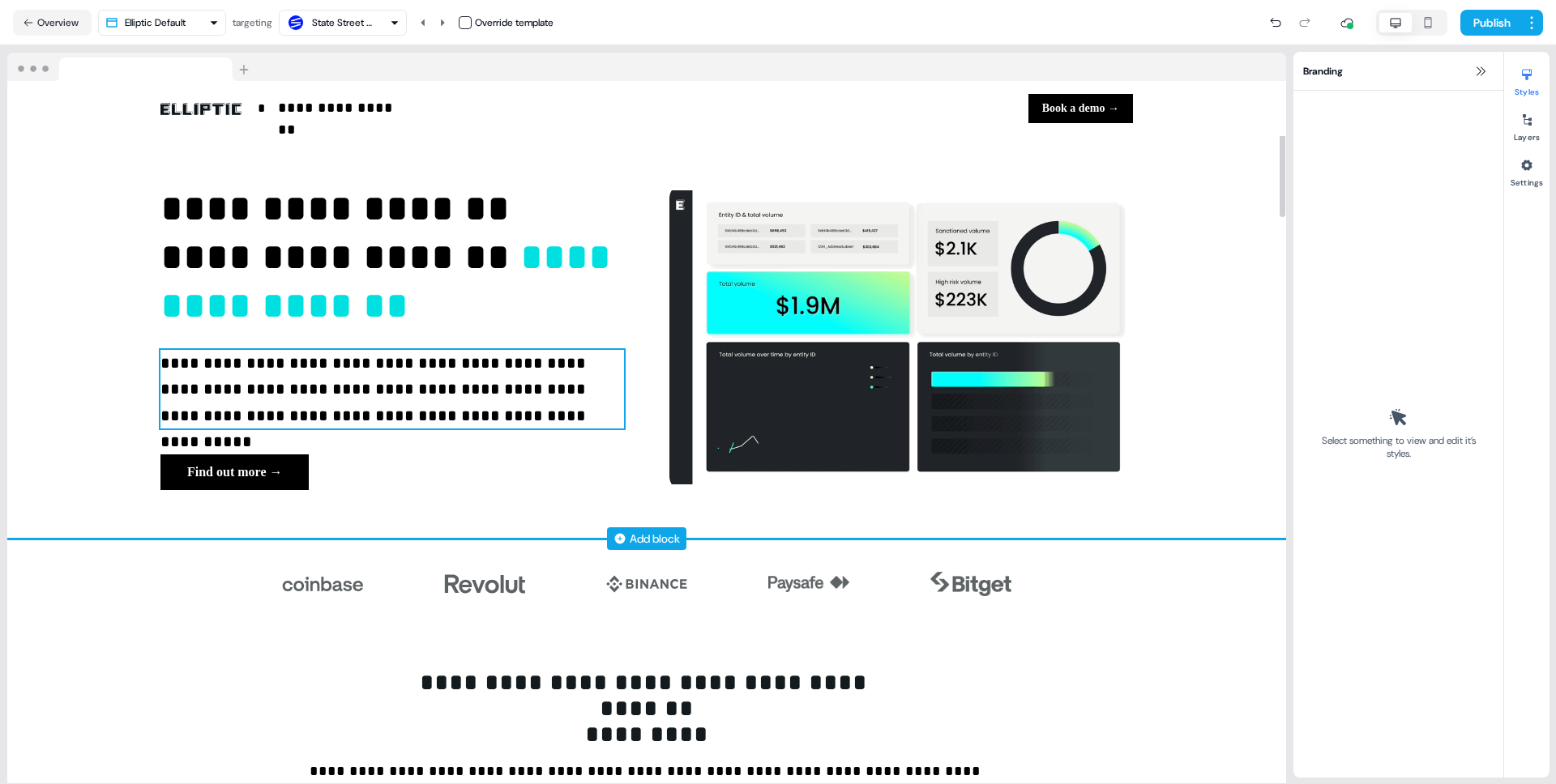
click at [317, 338] on div "**********" at bounding box center [392, 338] width 464 height 306
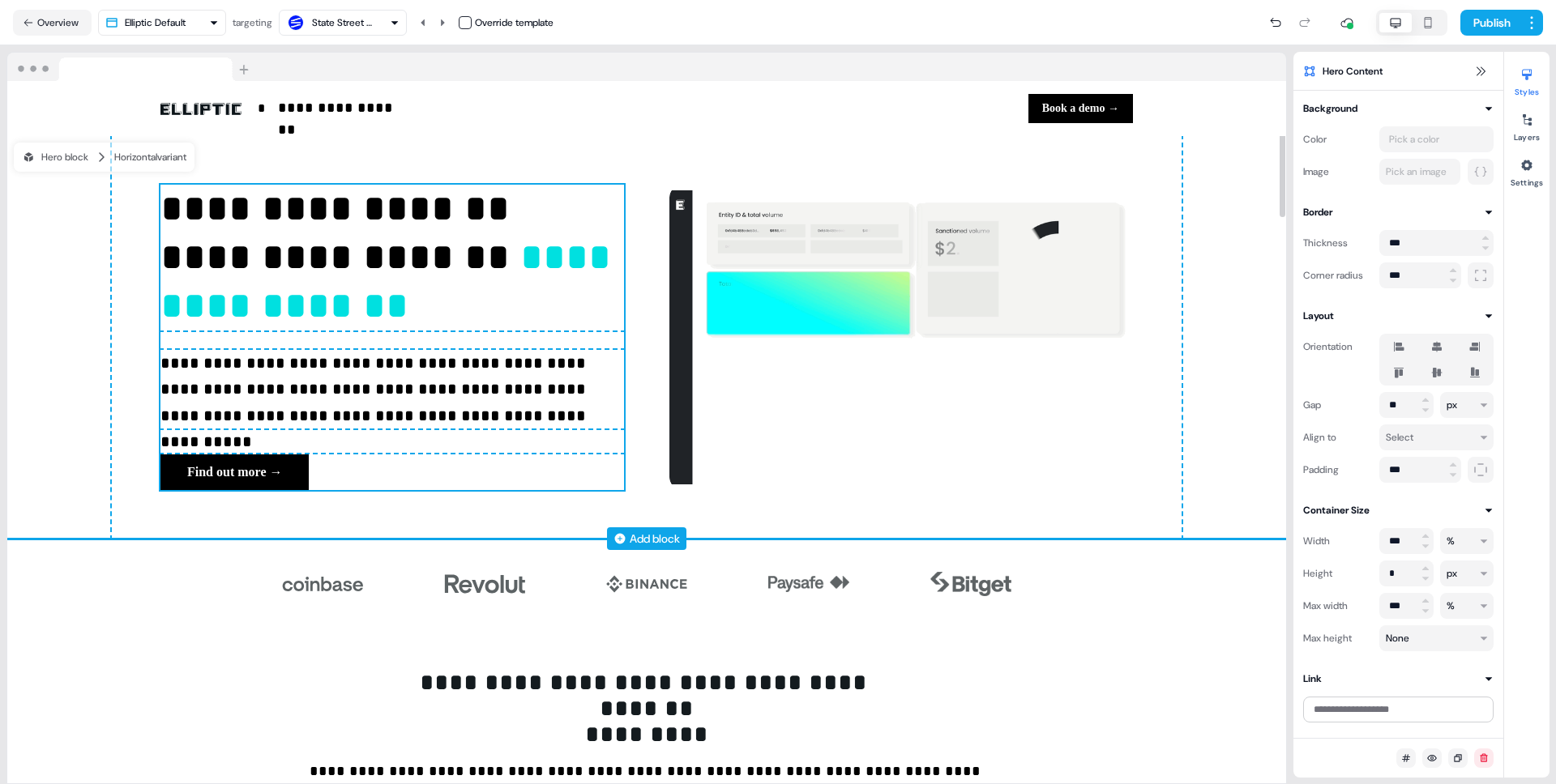
click at [428, 411] on p "**********" at bounding box center [392, 390] width 464 height 80
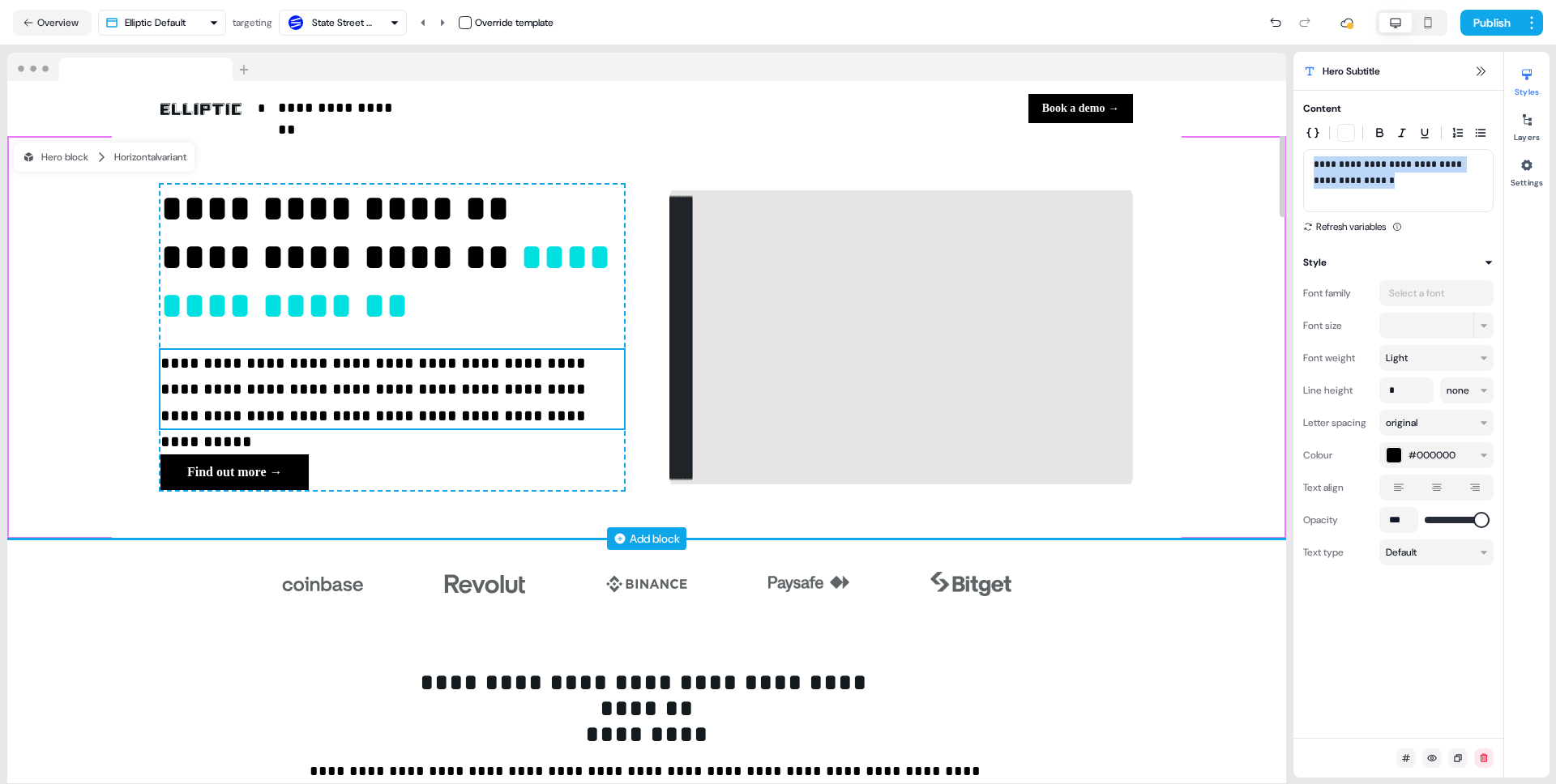
drag, startPoint x: 1374, startPoint y: 199, endPoint x: 1241, endPoint y: 230, distance: 136.6
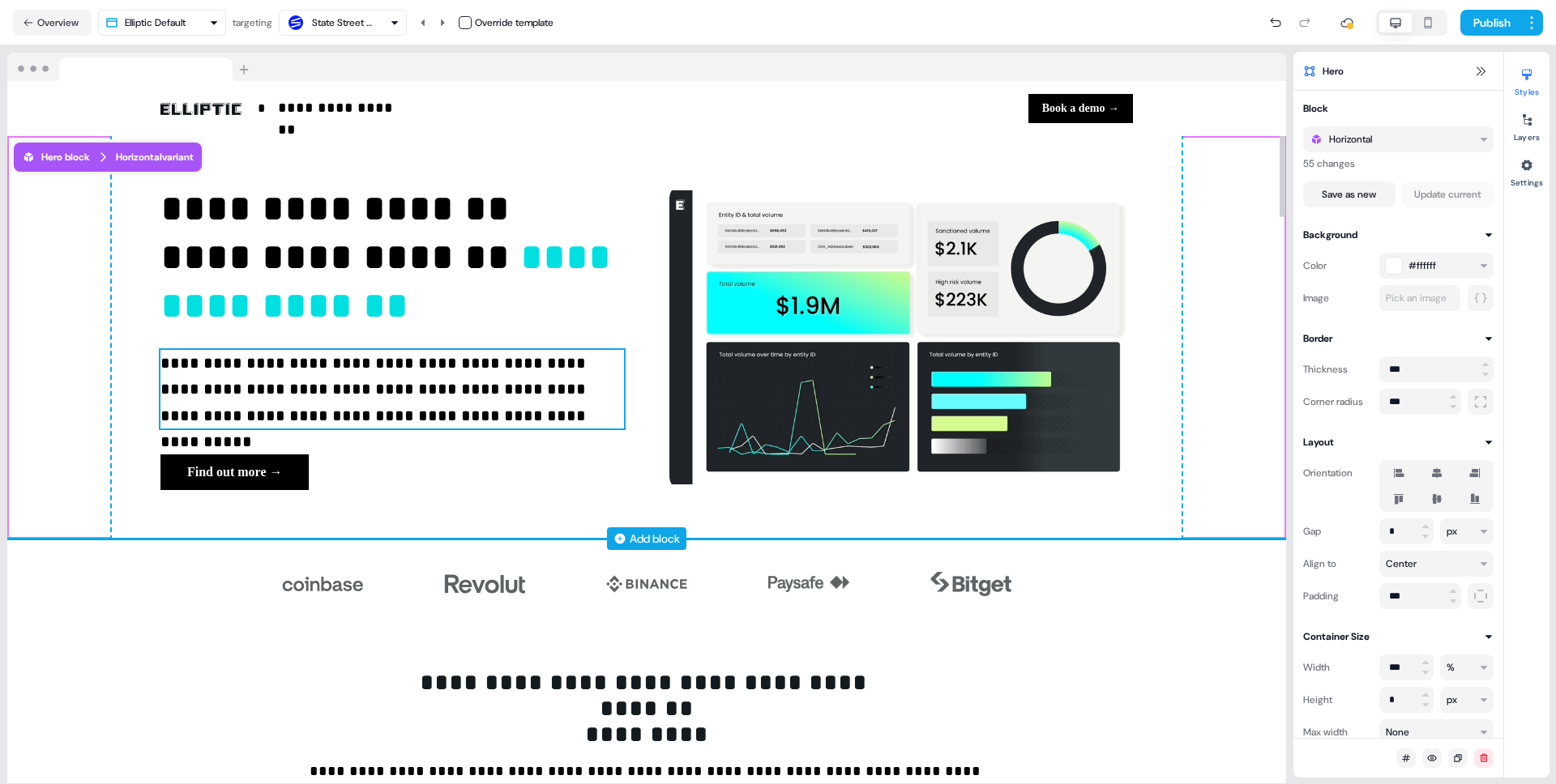
click at [406, 385] on p "**********" at bounding box center [392, 390] width 464 height 80
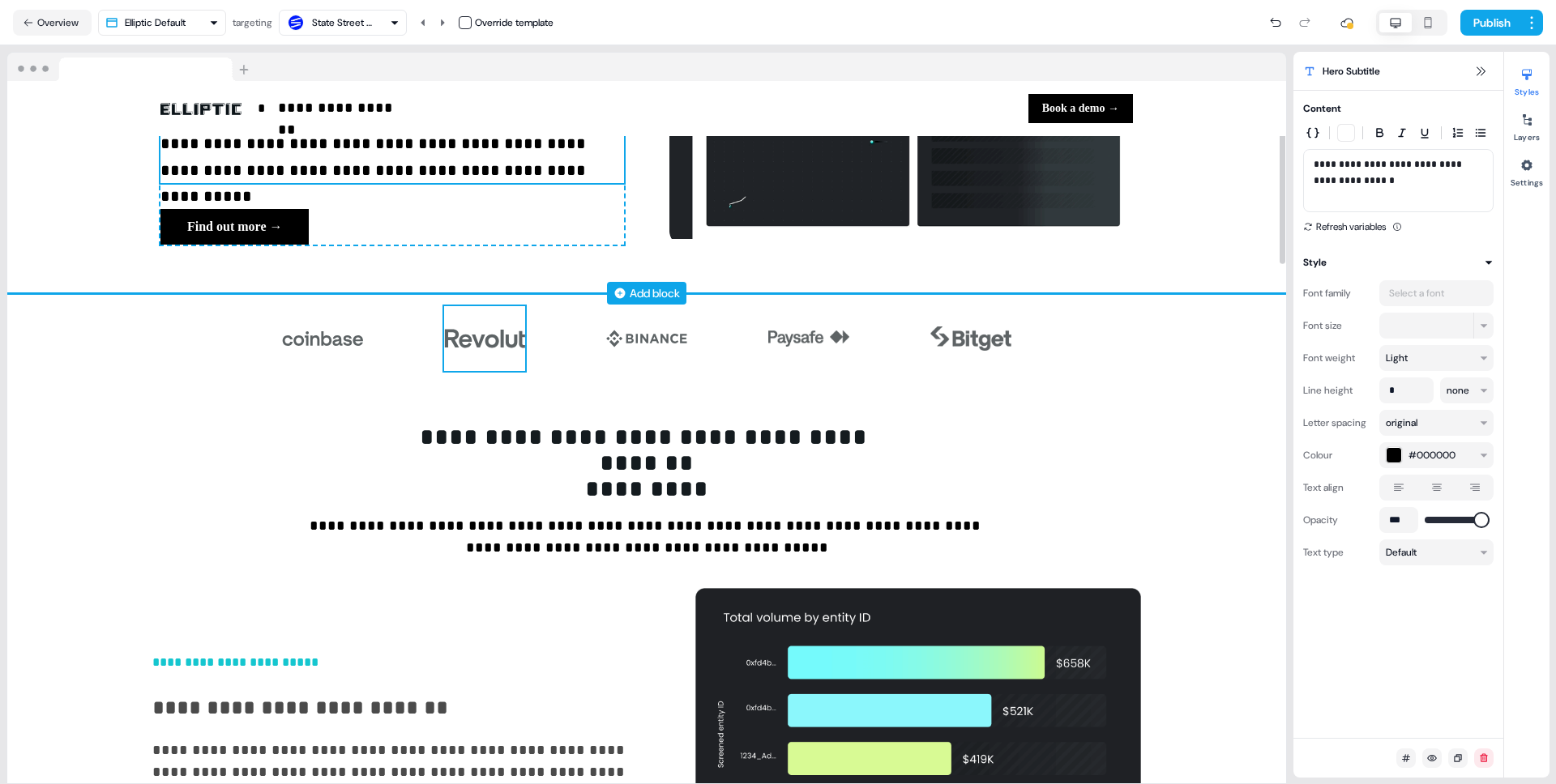
scroll to position [215, 0]
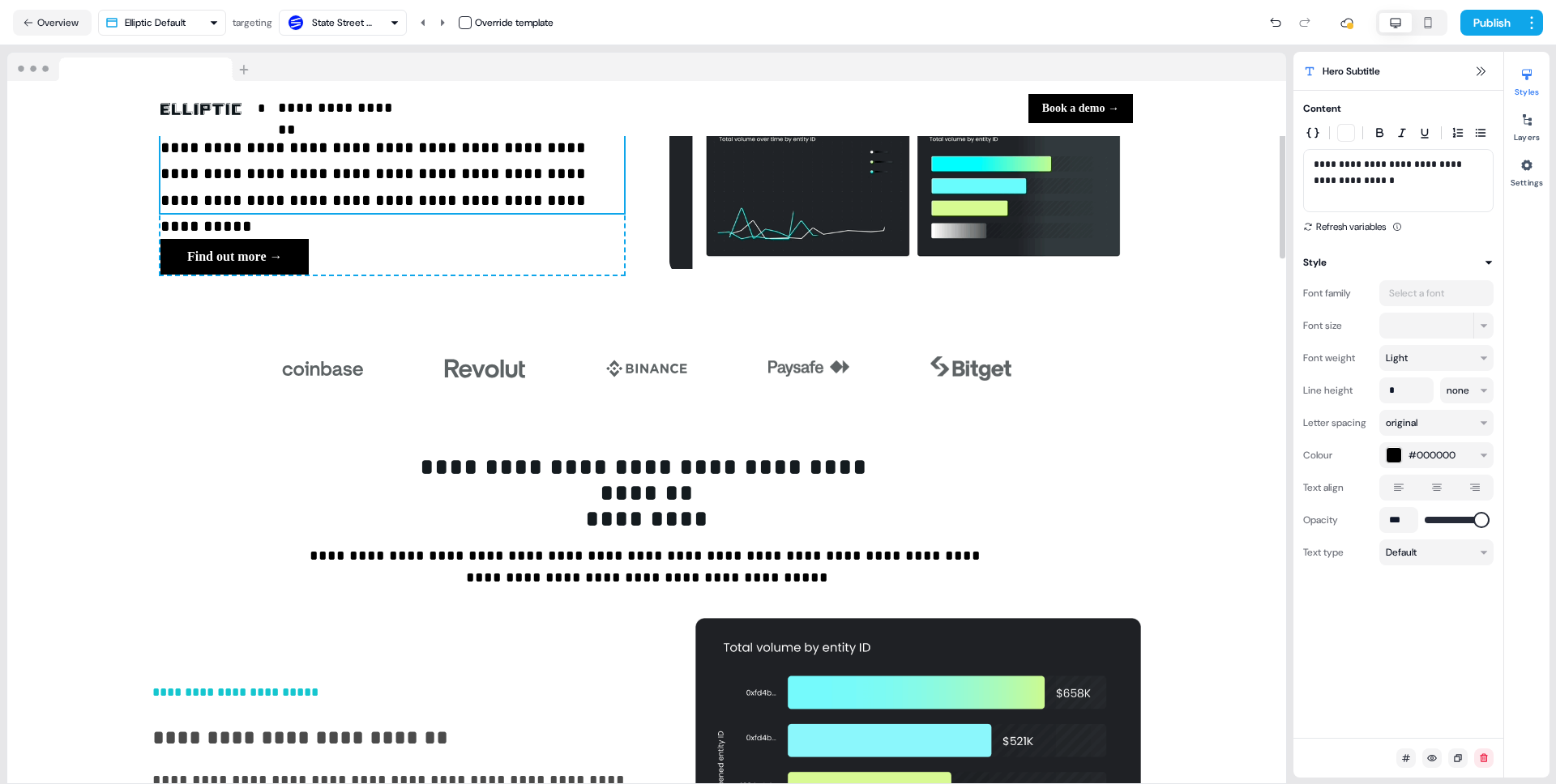
click at [349, 18] on div "State Street Bank" at bounding box center [344, 22] width 65 height 16
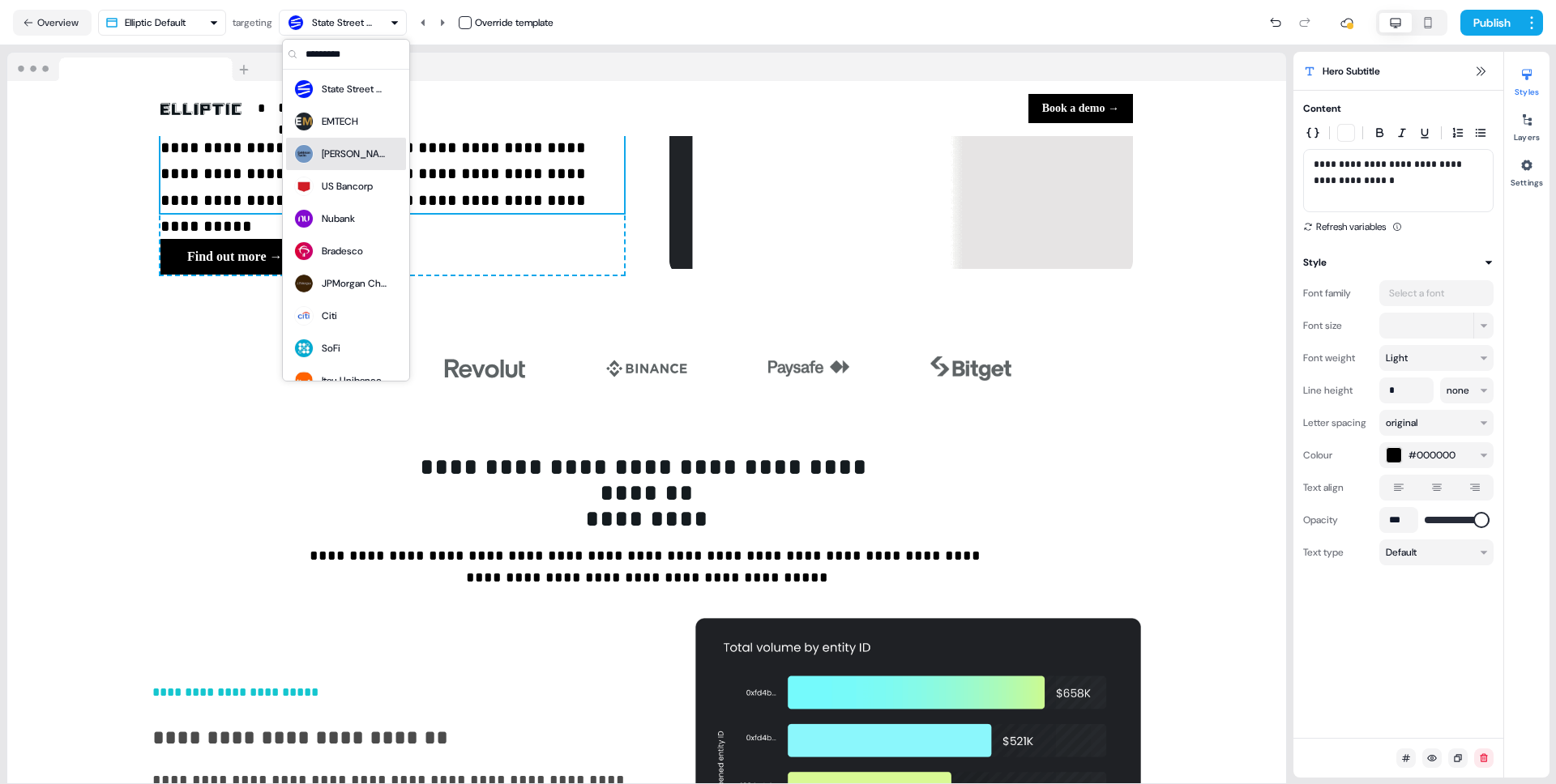
click at [359, 139] on div "[PERSON_NAME] [PERSON_NAME]" at bounding box center [345, 153] width 120 height 32
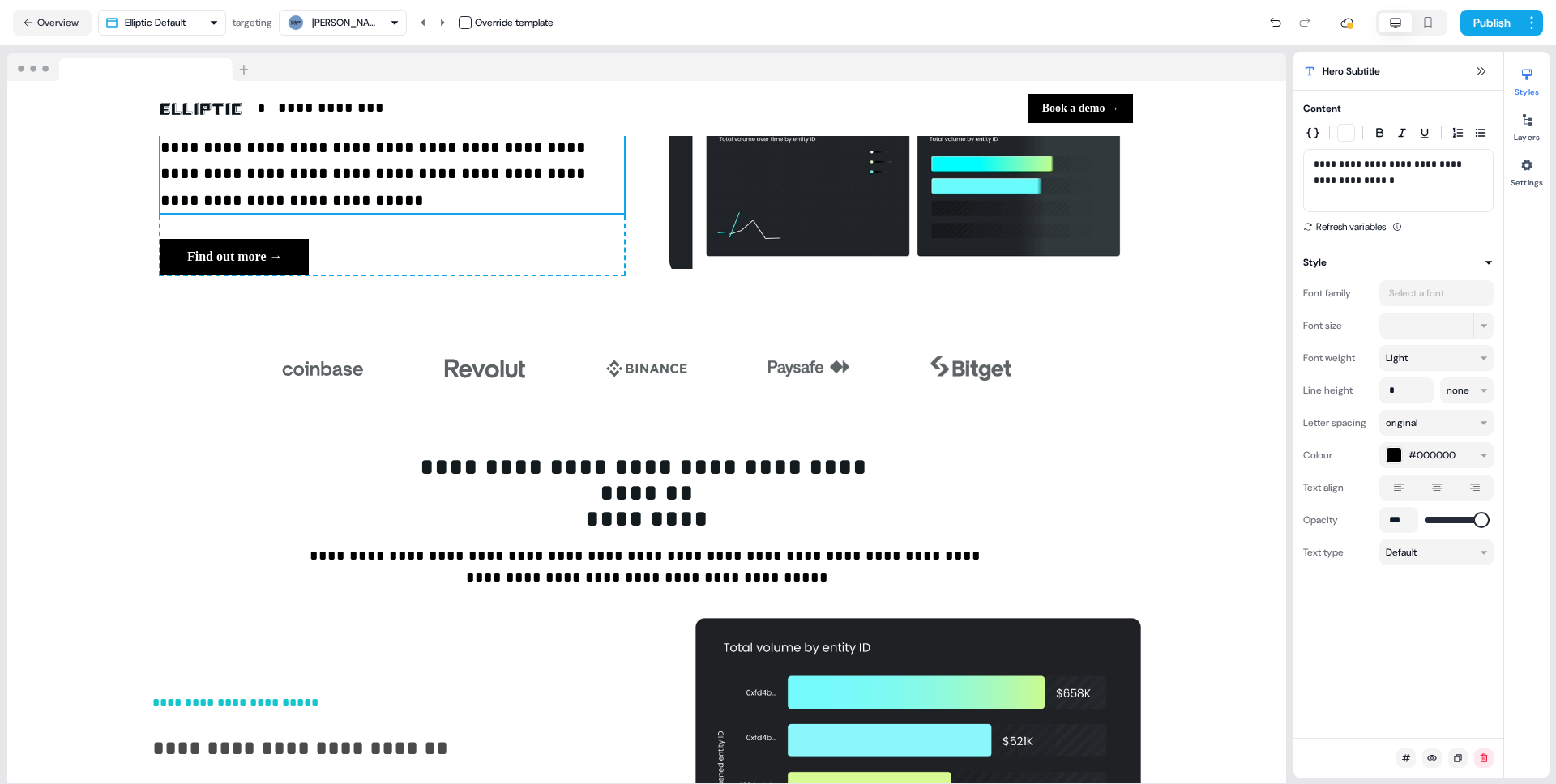
click at [363, 15] on div "[PERSON_NAME] [PERSON_NAME]" at bounding box center [344, 22] width 65 height 16
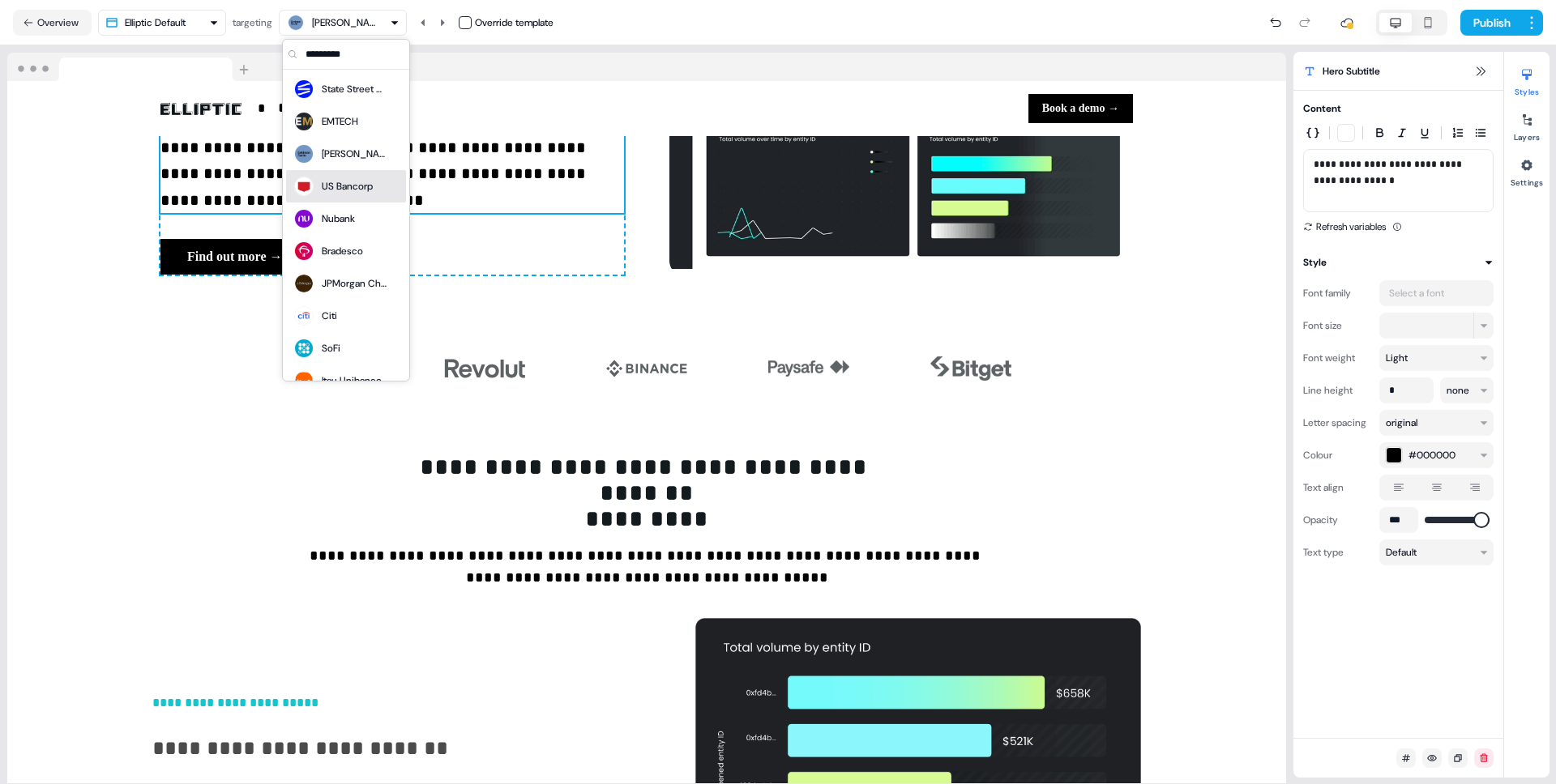
click at [355, 182] on div "US Bancorp" at bounding box center [347, 186] width 51 height 16
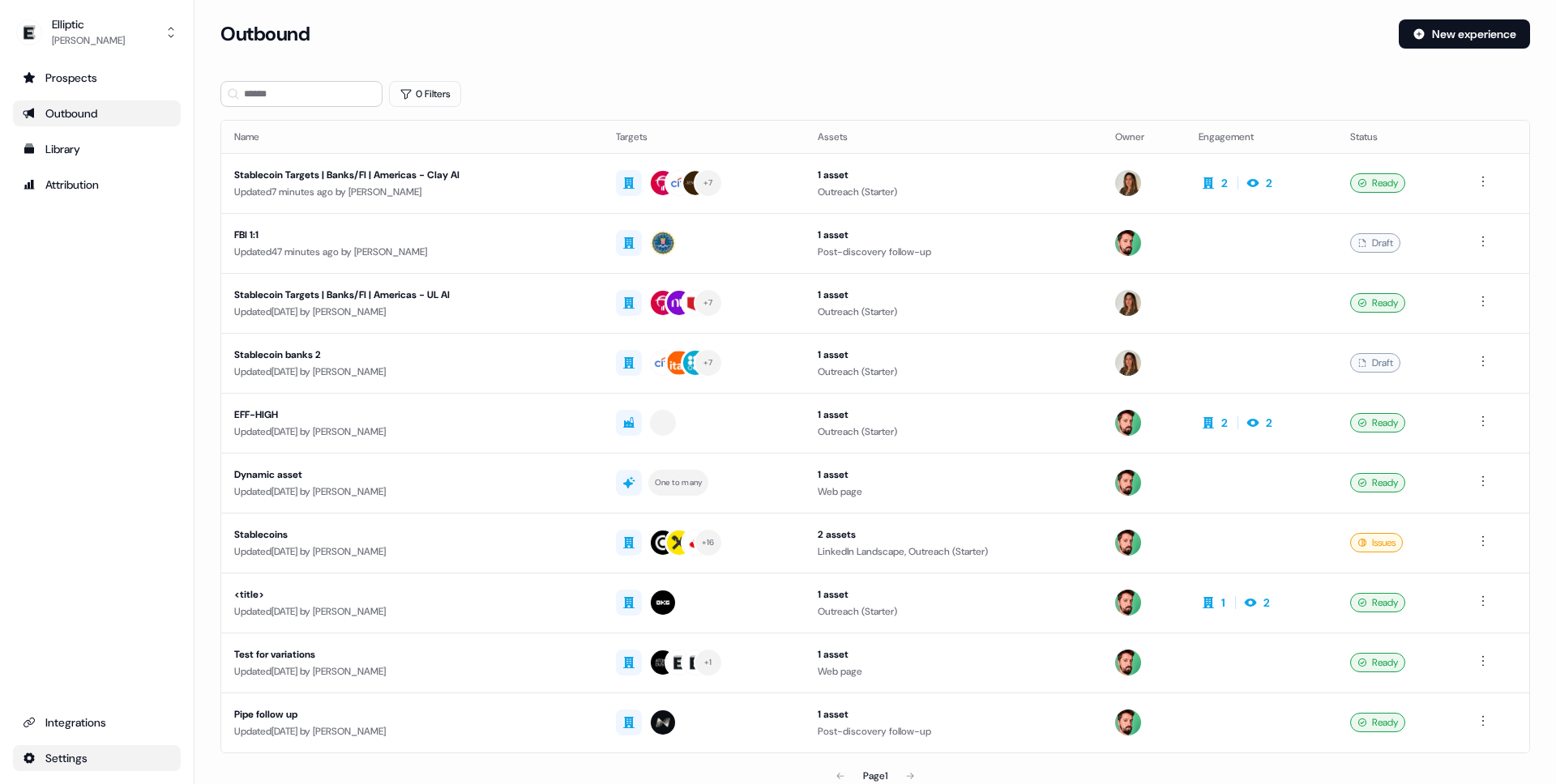
click at [84, 750] on html "For the best experience switch devices to a bigger screen. Go to [DOMAIN_NAME] …" at bounding box center [778, 392] width 1556 height 784
click at [250, 712] on div "Team" at bounding box center [255, 703] width 130 height 26
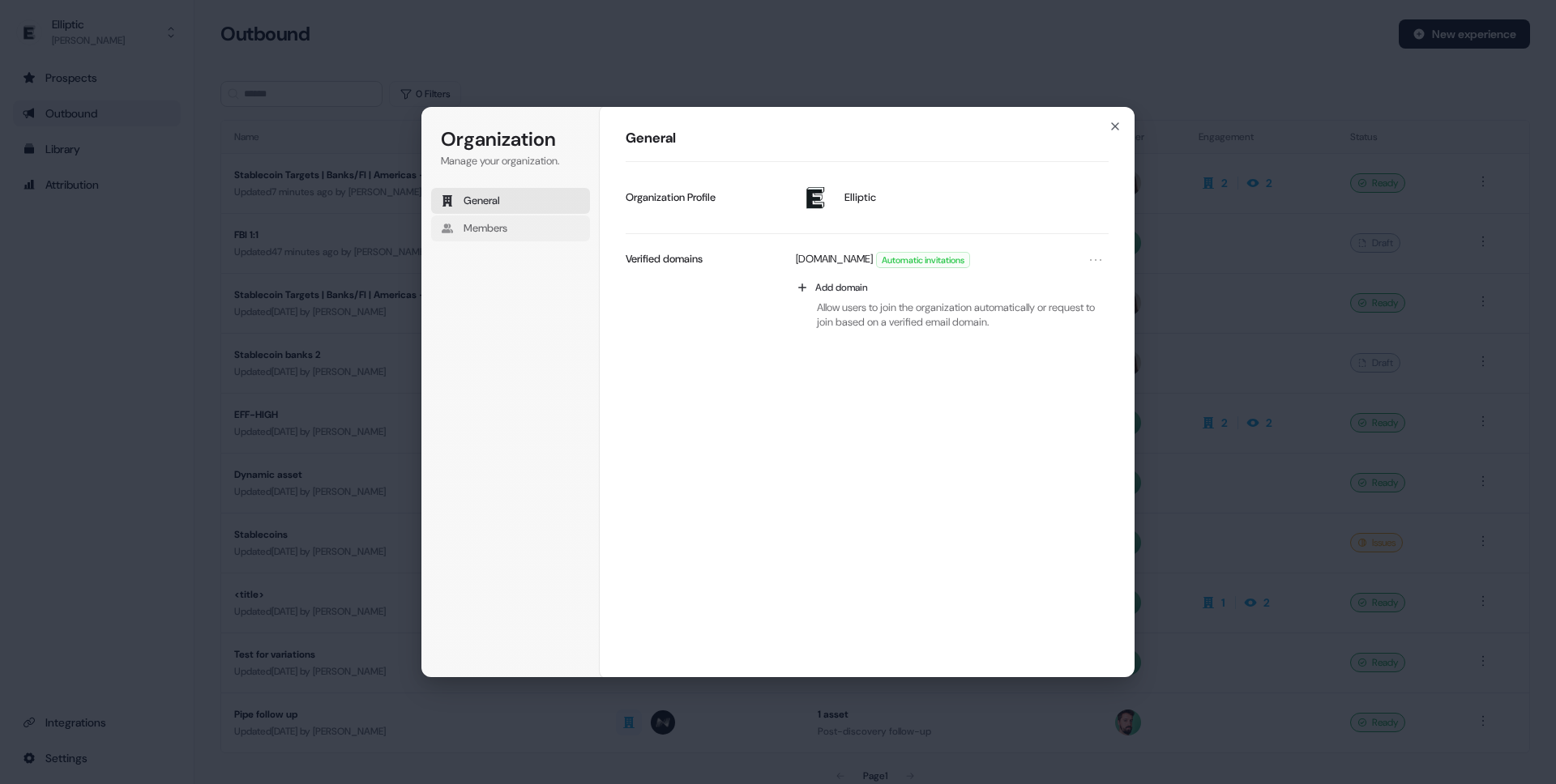
click at [518, 223] on button "Members" at bounding box center [510, 228] width 159 height 26
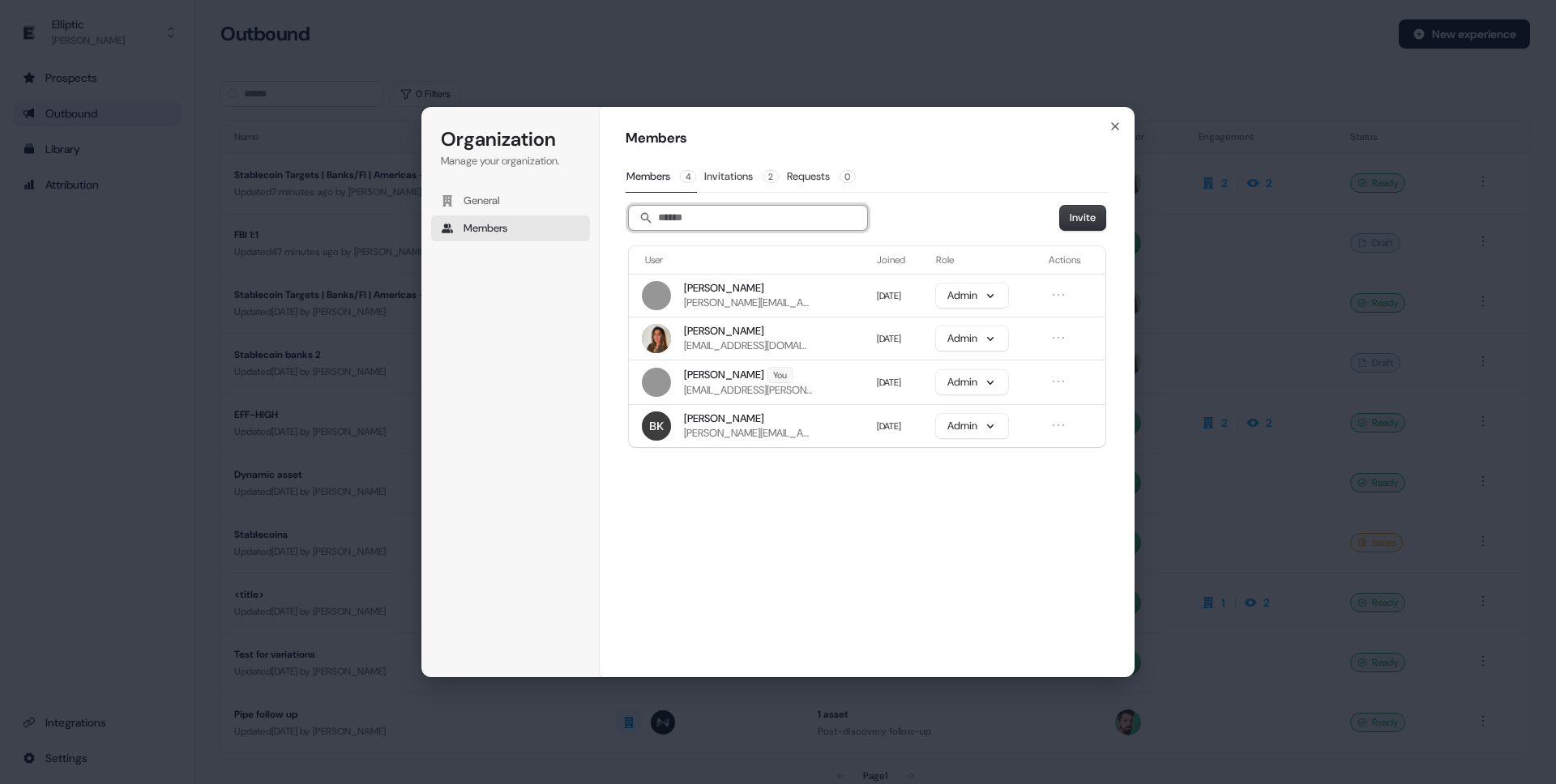
click at [789, 223] on input "Search" at bounding box center [748, 218] width 238 height 24
click at [1070, 201] on div "Members Members 4 Invitations 2 Requests 0 Invite User Joined Role Actions [PER…" at bounding box center [867, 289] width 483 height 322
click at [1074, 210] on button "Invite" at bounding box center [1082, 218] width 45 height 24
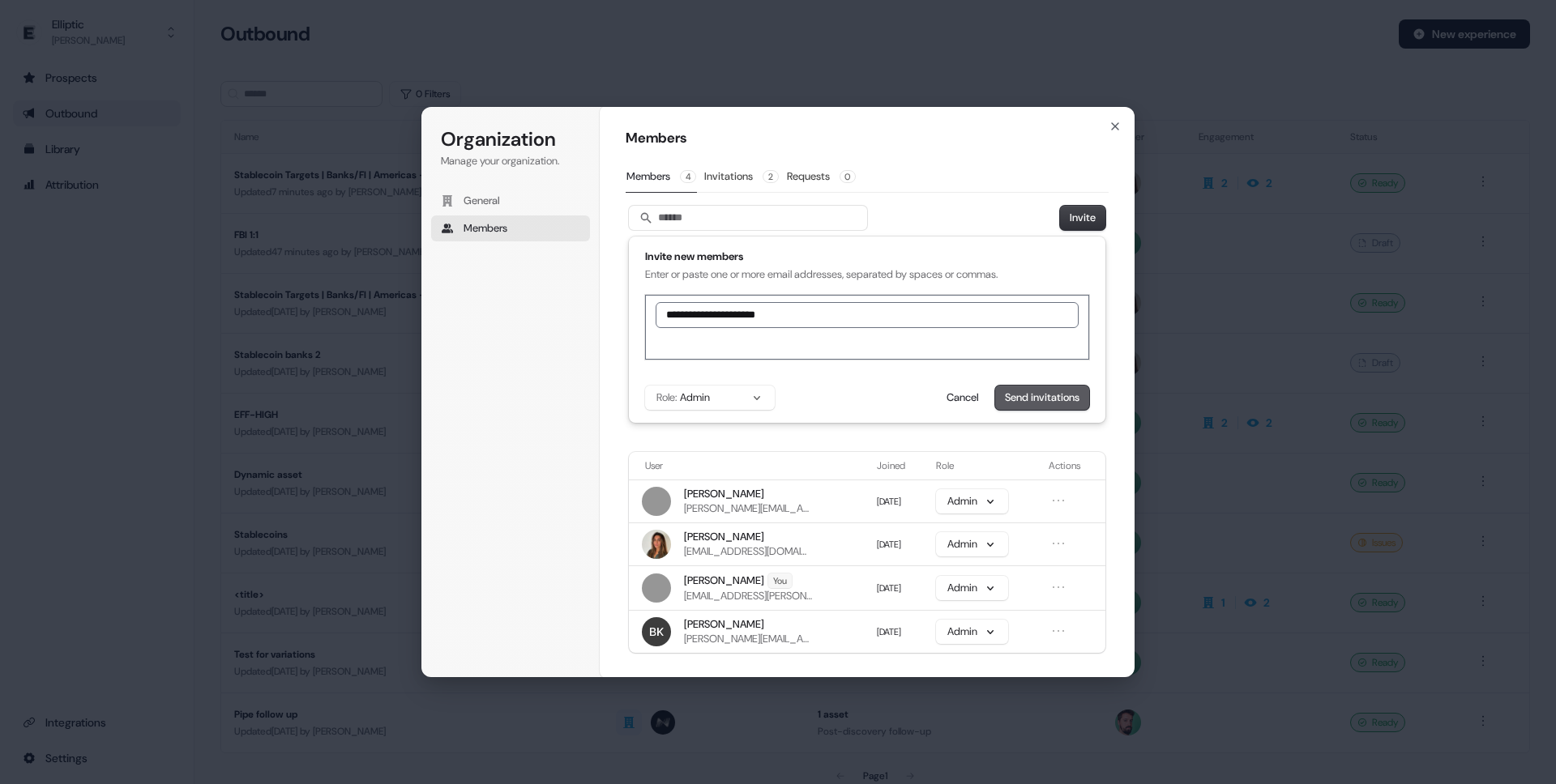
type input "**********"
click at [1070, 400] on button "Send invitations" at bounding box center [1042, 398] width 94 height 24
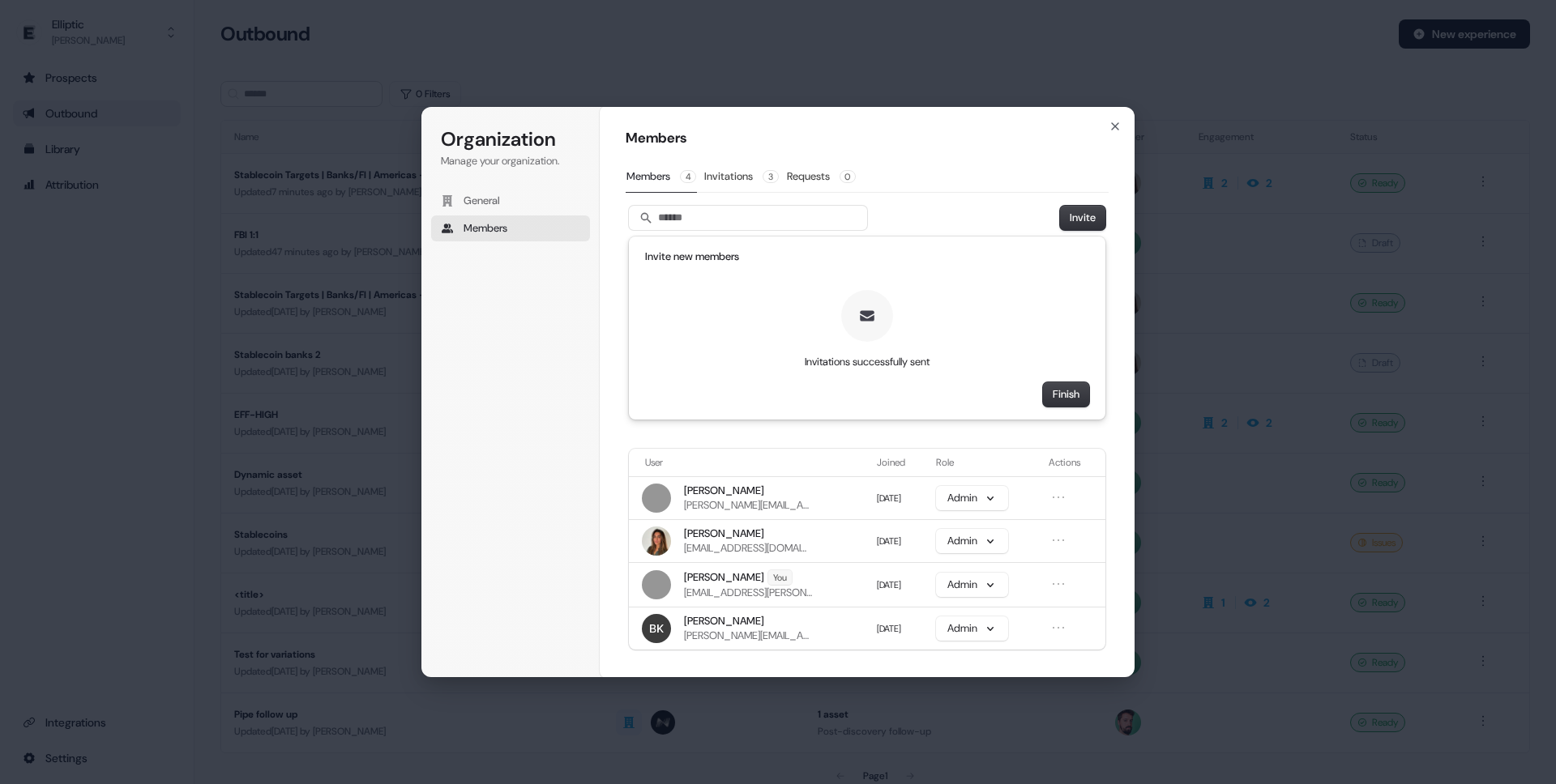
click at [1172, 377] on div "Organization Manage your organization. General Members Organization Members Mem…" at bounding box center [778, 392] width 1556 height 784
